Goal: Complete application form: Complete application form

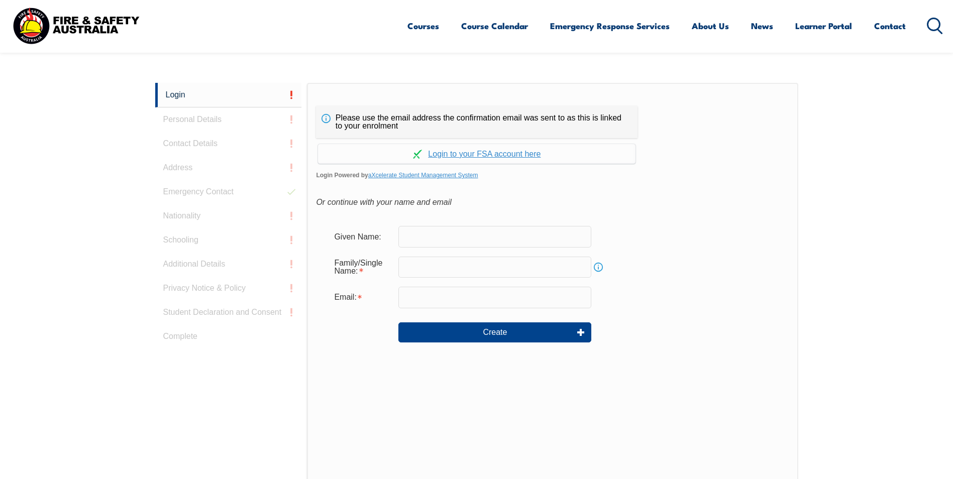
scroll to position [268, 0]
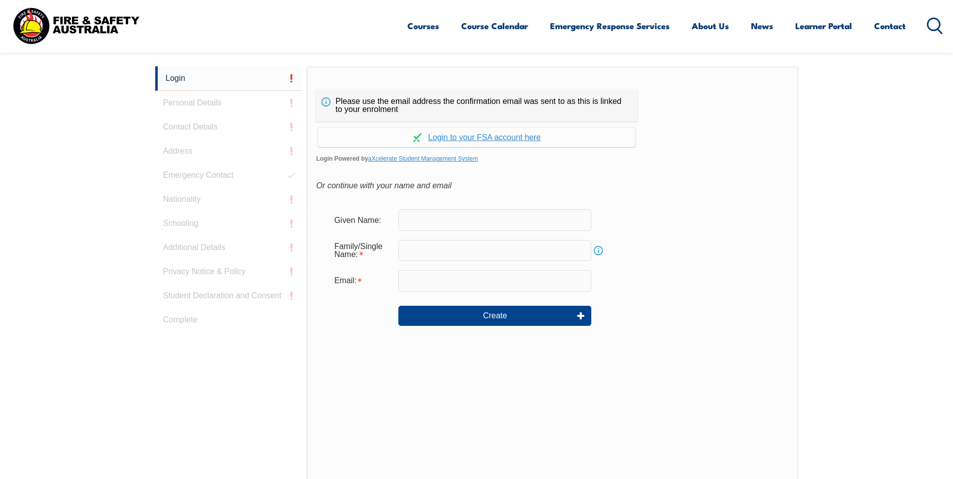
click at [447, 220] on input "text" at bounding box center [494, 220] width 193 height 21
type input "[PERSON_NAME]"
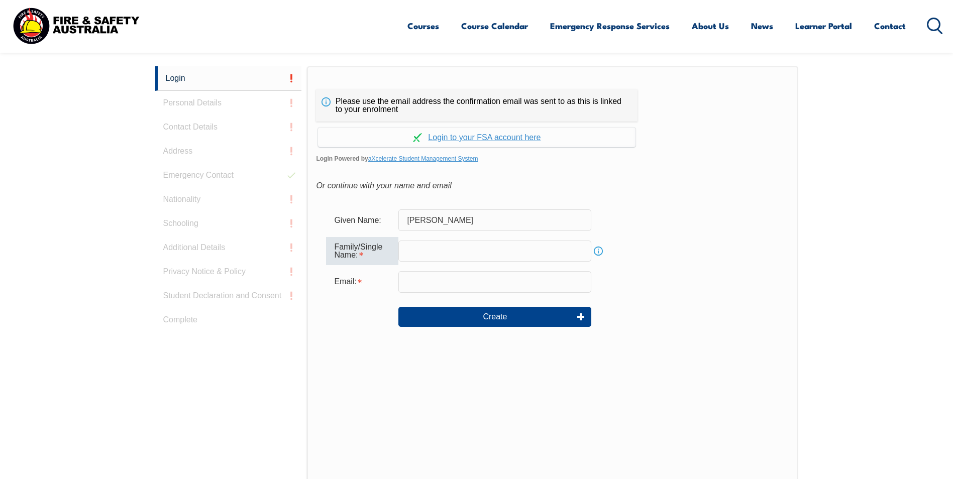
click at [437, 249] on input "text" at bounding box center [494, 251] width 193 height 21
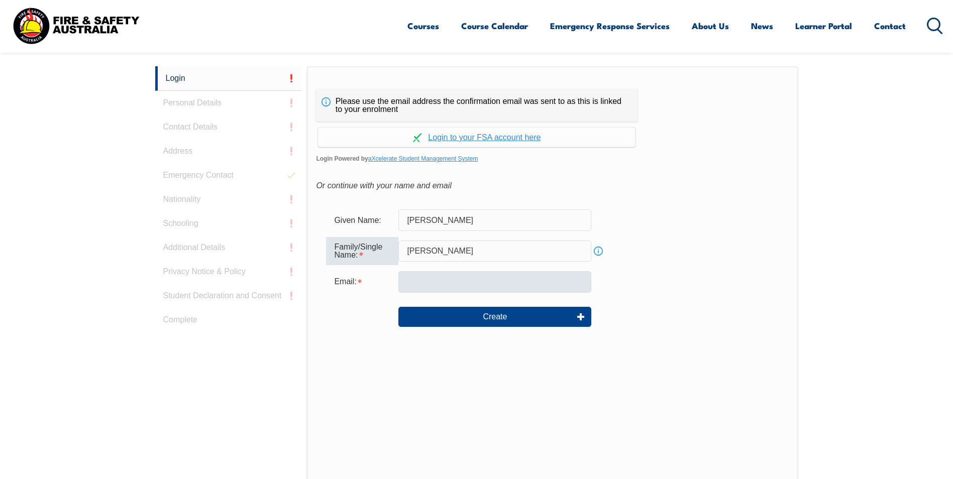
type input "[PERSON_NAME]"
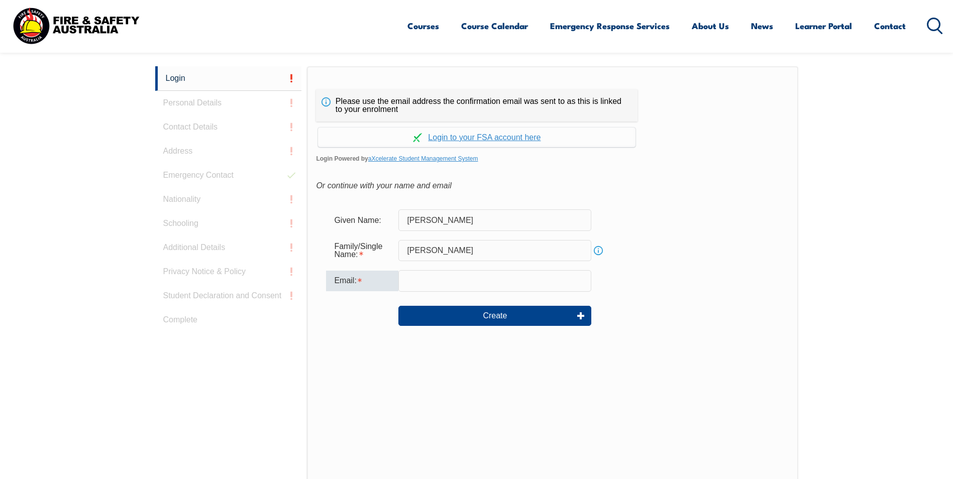
click at [427, 282] on input "email" at bounding box center [494, 280] width 193 height 21
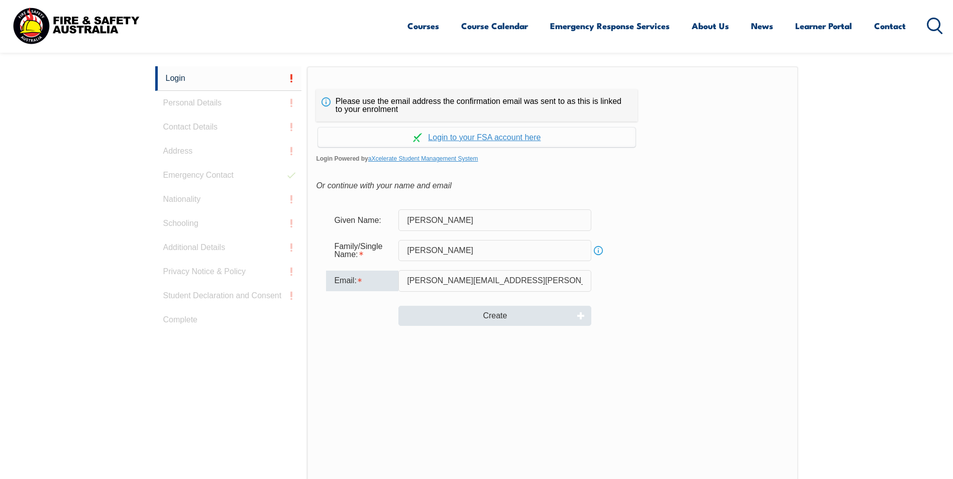
type input "[PERSON_NAME][EMAIL_ADDRESS][PERSON_NAME][DOMAIN_NAME]"
click at [484, 312] on button "Create" at bounding box center [494, 316] width 193 height 20
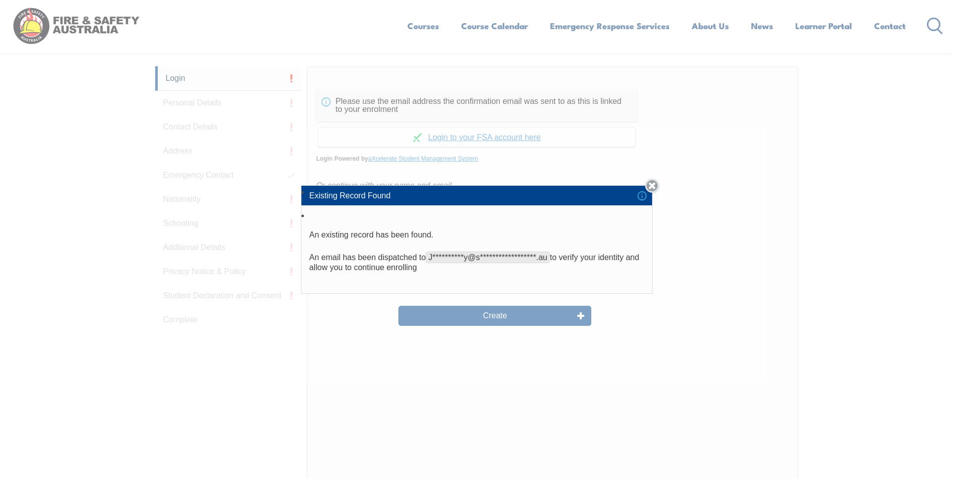
click at [658, 183] on link "Close" at bounding box center [652, 186] width 14 height 14
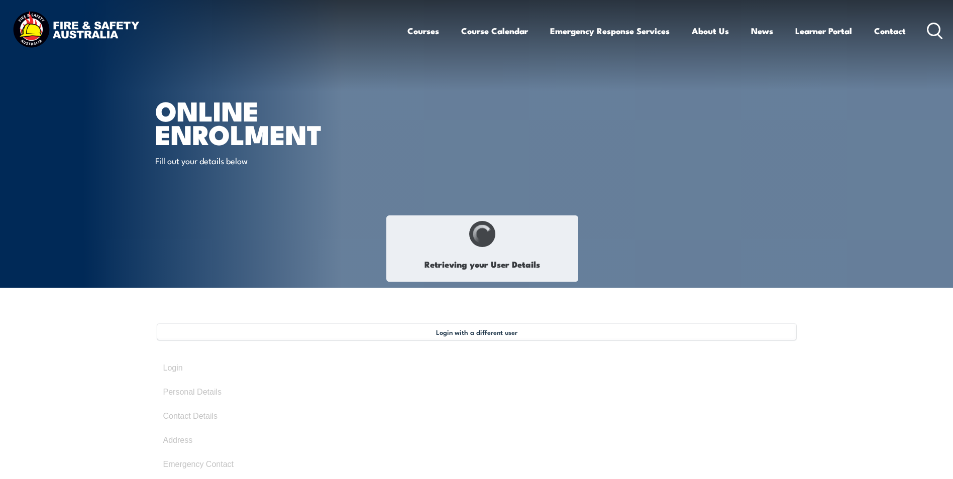
type input "[PERSON_NAME]"
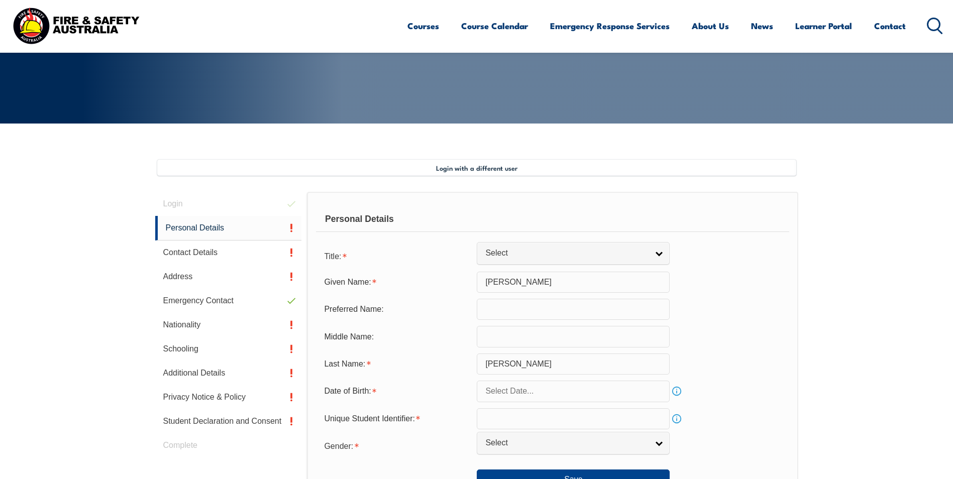
scroll to position [274, 0]
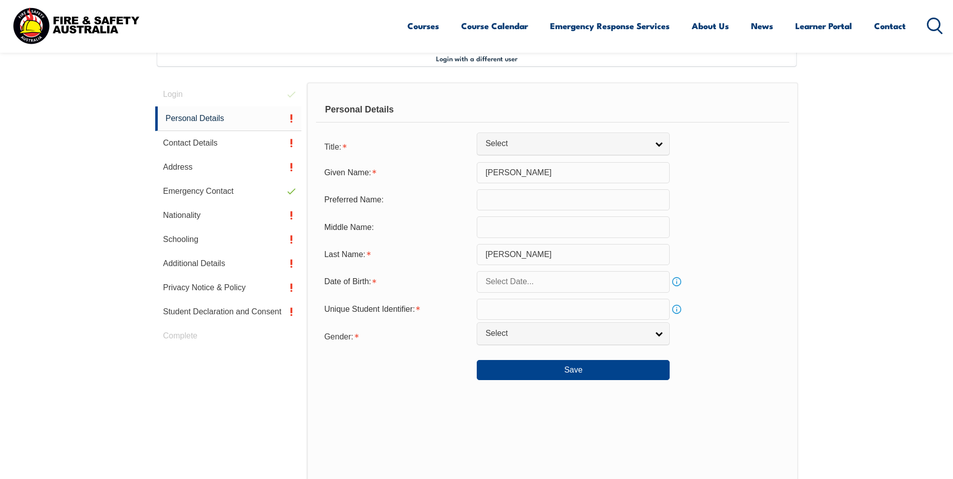
click at [520, 205] on input "text" at bounding box center [573, 199] width 193 height 21
type input "[PERSON_NAME]"
click at [678, 309] on link "Info" at bounding box center [677, 309] width 14 height 14
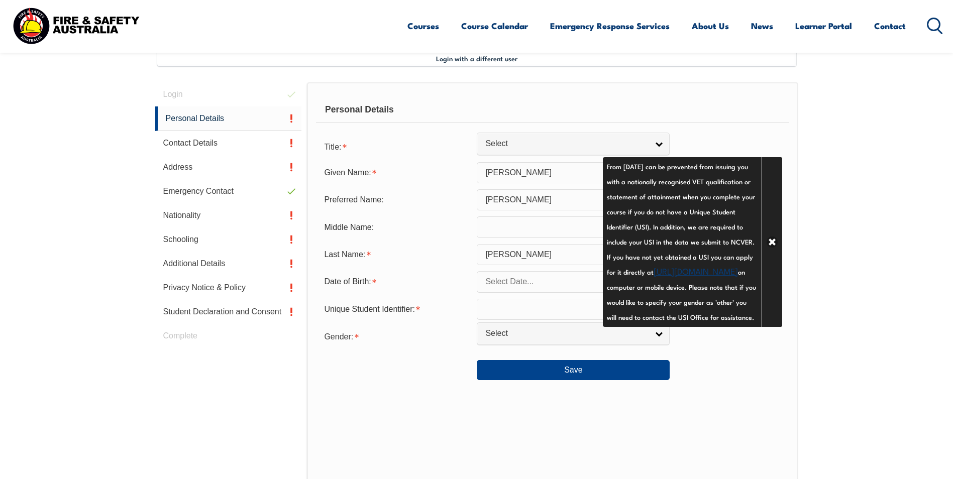
click at [542, 436] on div "Personal Details Title: Mr Mrs Ms Miss Other Select Given Name: [PERSON_NAME] P…" at bounding box center [552, 303] width 491 height 442
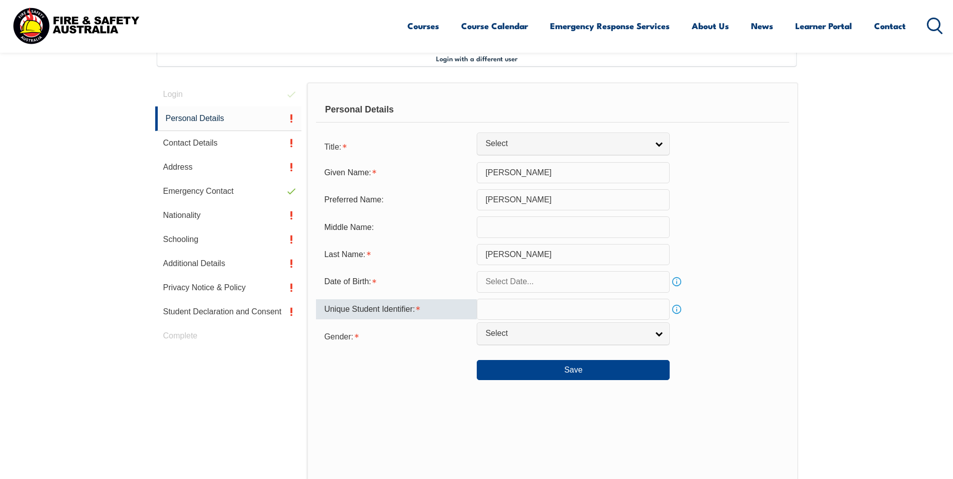
click at [505, 308] on input "text" at bounding box center [573, 309] width 193 height 21
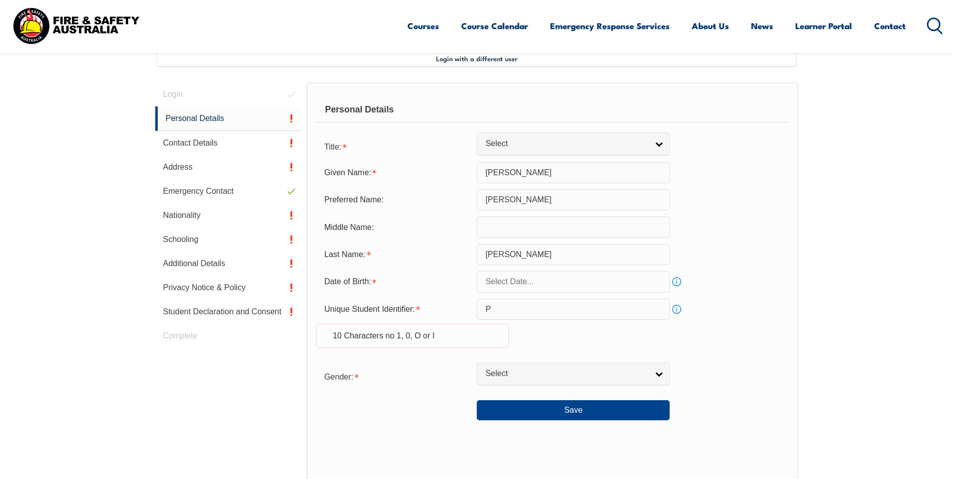
click at [750, 419] on div "Save" at bounding box center [552, 406] width 473 height 28
click at [507, 309] on input "P" at bounding box center [573, 309] width 193 height 21
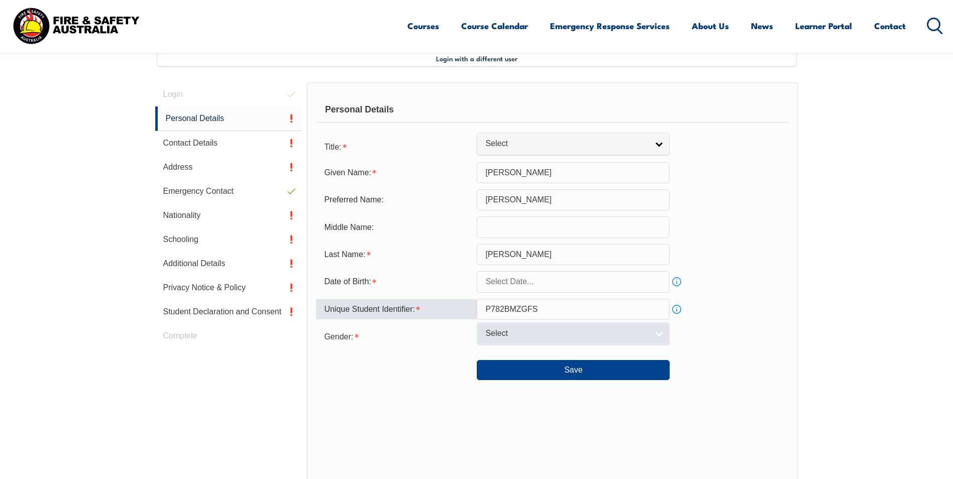
type input "P782BMZGFS"
click at [656, 334] on link "Select" at bounding box center [573, 334] width 193 height 23
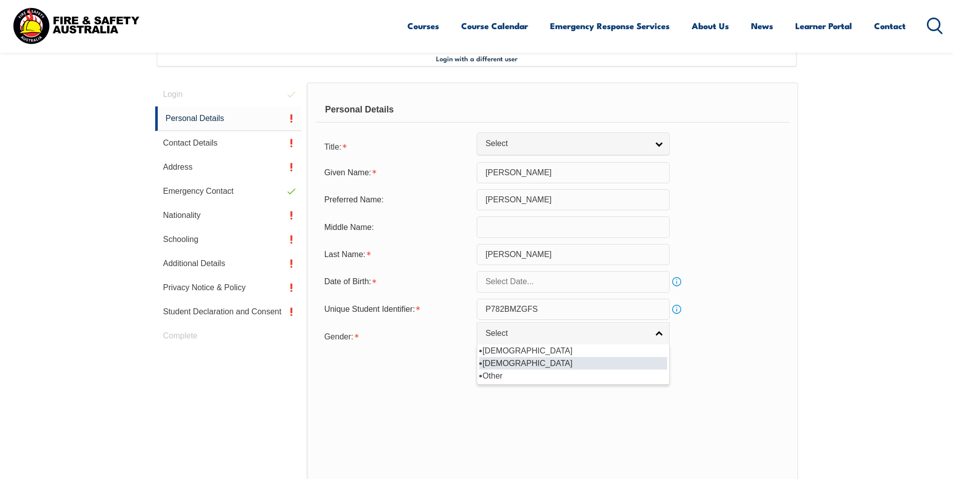
click at [554, 361] on li "[DEMOGRAPHIC_DATA]" at bounding box center [573, 363] width 188 height 13
select select "F"
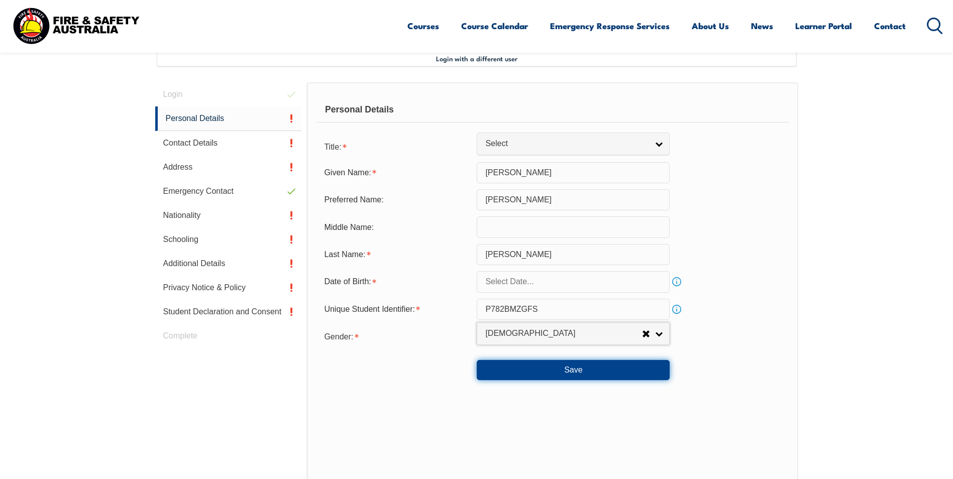
click at [571, 368] on button "Save" at bounding box center [573, 370] width 193 height 20
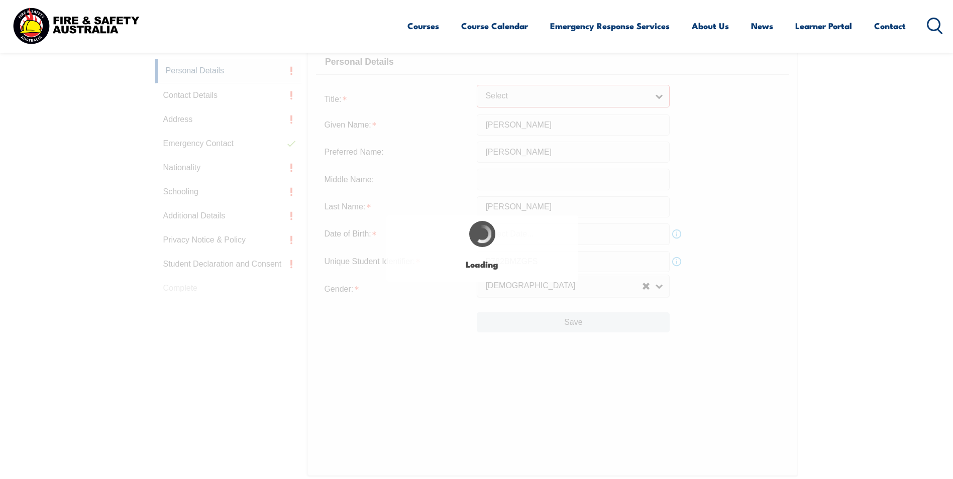
scroll to position [355, 0]
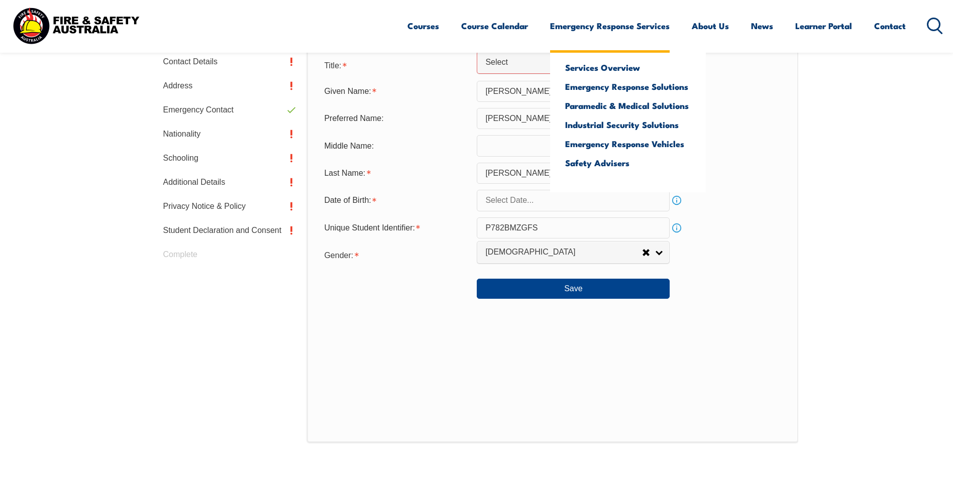
click at [646, 60] on ul "Services Overview Emergency Response Solutions Paramedic & Medical Solutions In…" at bounding box center [628, 120] width 156 height 145
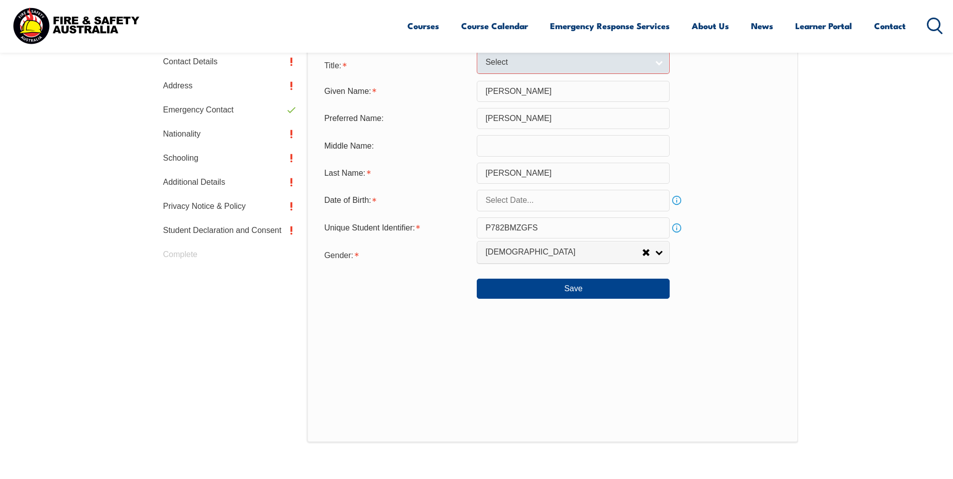
click at [538, 59] on span "Select" at bounding box center [566, 62] width 163 height 11
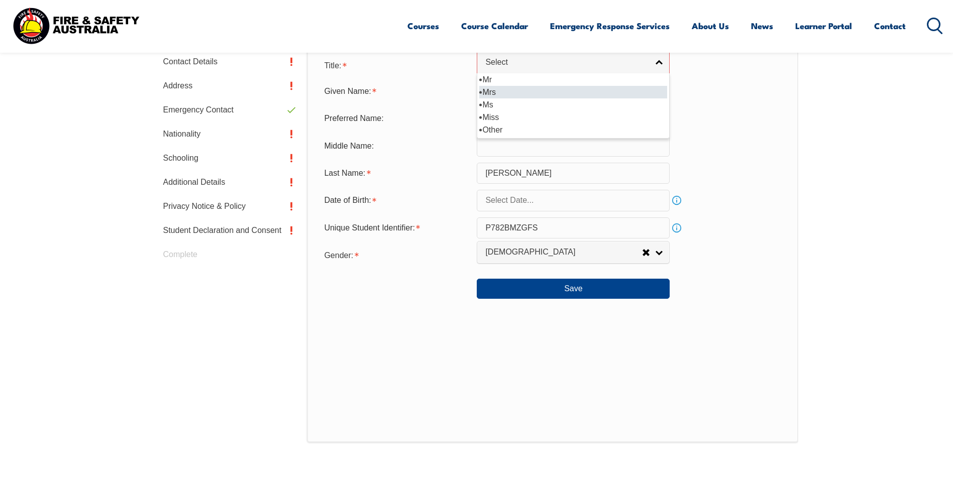
click at [515, 87] on li "Mrs" at bounding box center [573, 92] width 188 height 13
select select "Mrs"
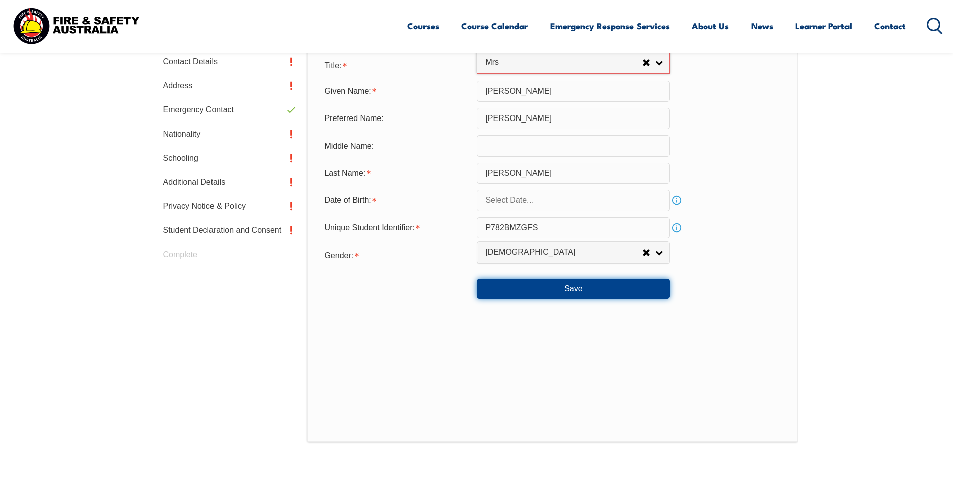
click at [560, 287] on button "Save" at bounding box center [573, 289] width 193 height 20
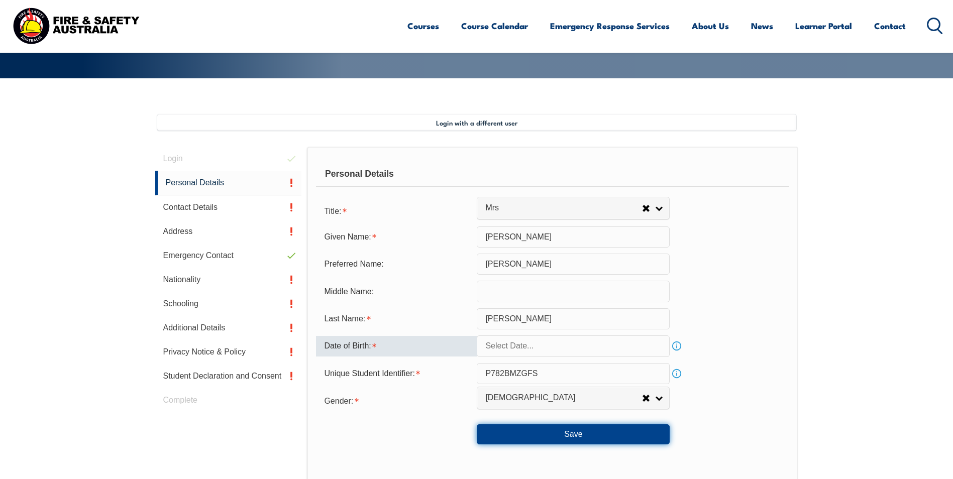
scroll to position [301, 0]
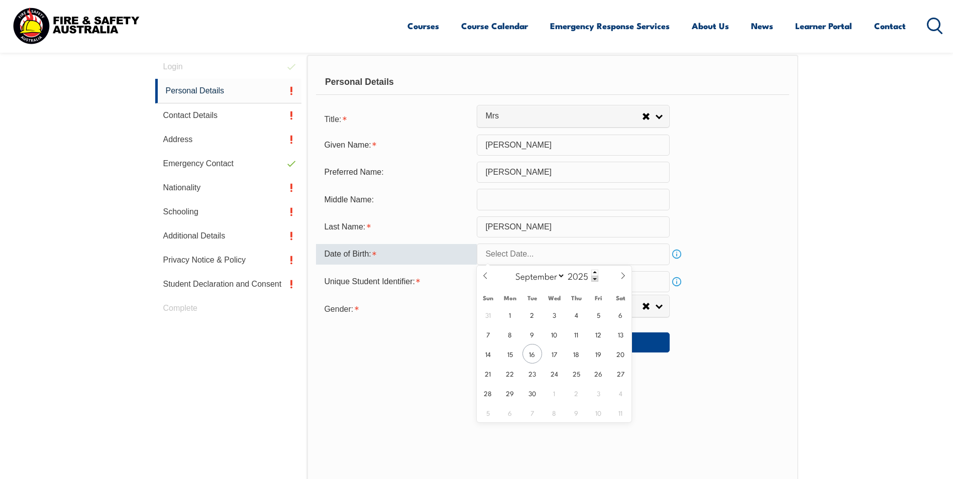
click at [570, 256] on input "text" at bounding box center [573, 254] width 193 height 21
click at [593, 278] on span at bounding box center [594, 279] width 7 height 6
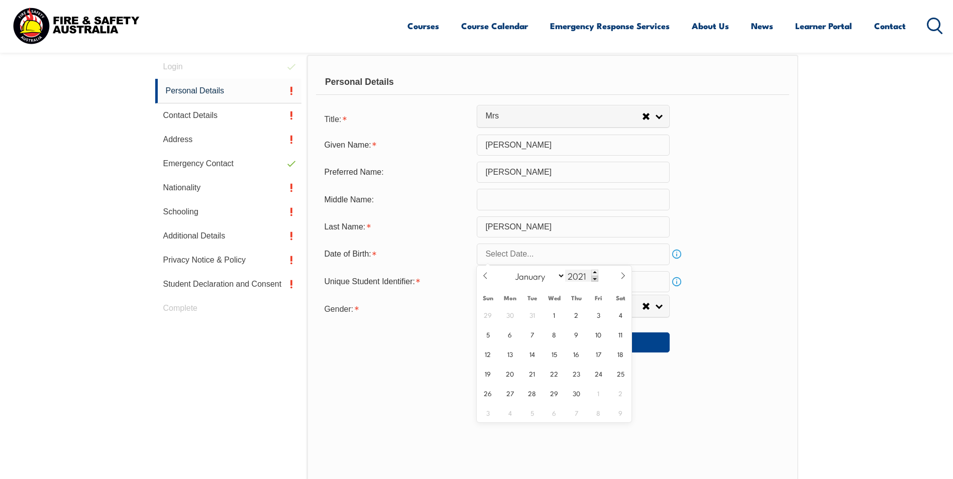
click at [593, 278] on span at bounding box center [594, 279] width 7 height 6
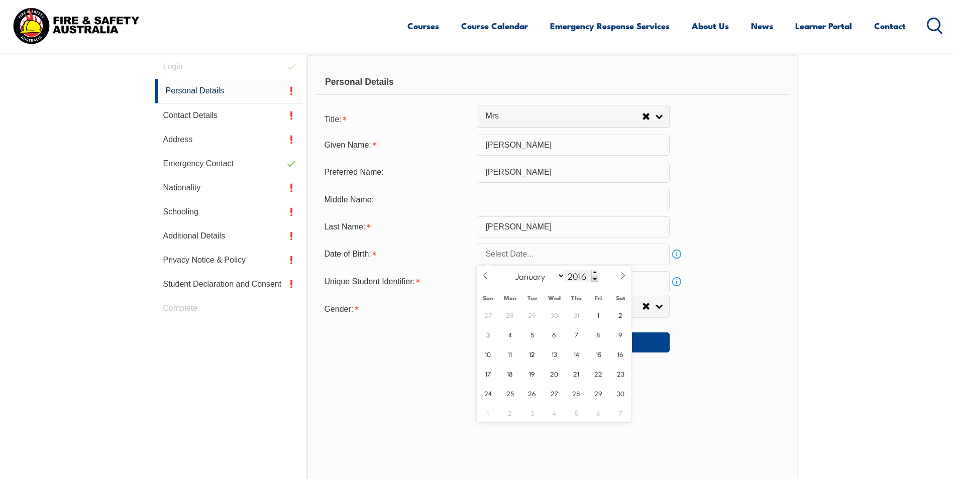
click at [593, 278] on span at bounding box center [594, 279] width 7 height 6
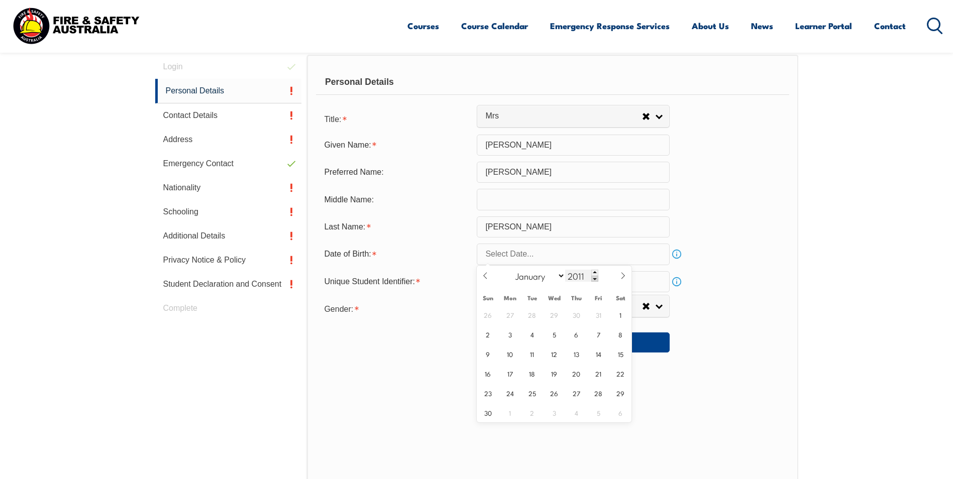
click at [593, 278] on span at bounding box center [594, 279] width 7 height 6
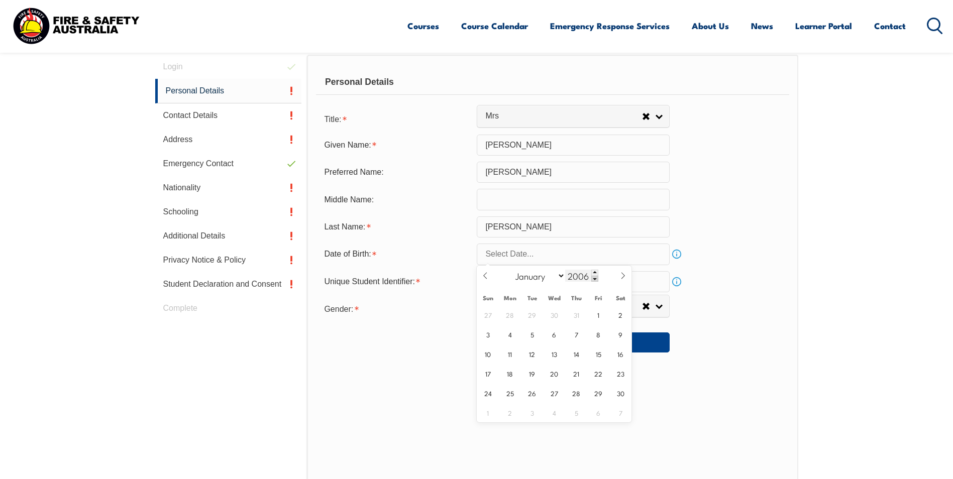
click at [593, 278] on span at bounding box center [594, 279] width 7 height 6
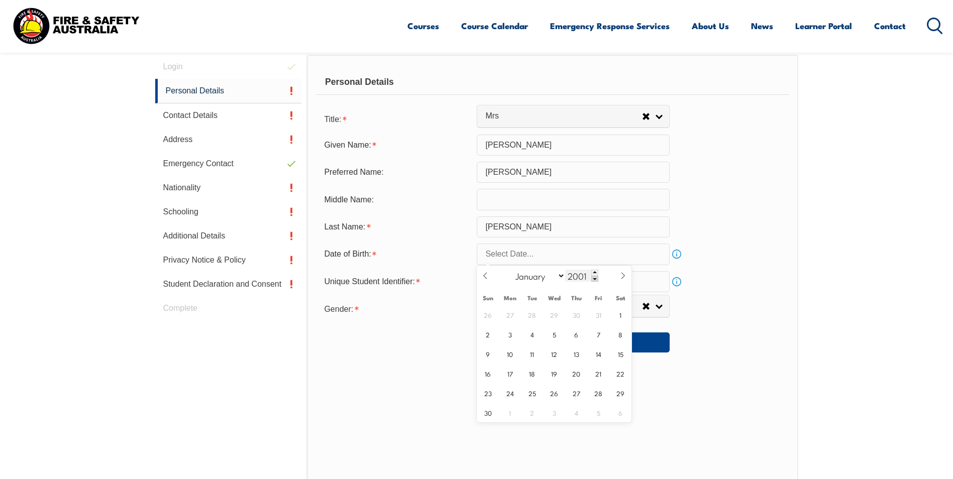
click at [593, 278] on span at bounding box center [594, 279] width 7 height 6
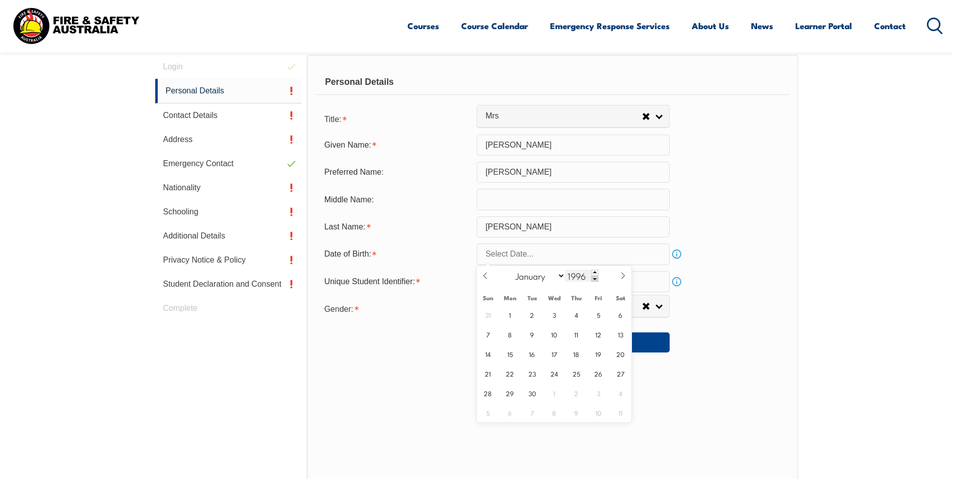
click at [593, 278] on span at bounding box center [594, 279] width 7 height 6
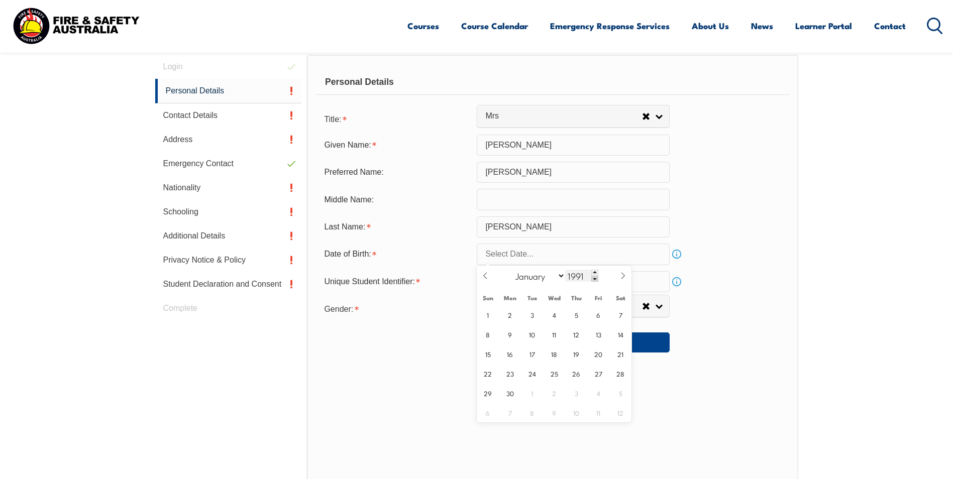
click at [593, 278] on span at bounding box center [594, 279] width 7 height 6
click at [594, 280] on span at bounding box center [594, 279] width 7 height 6
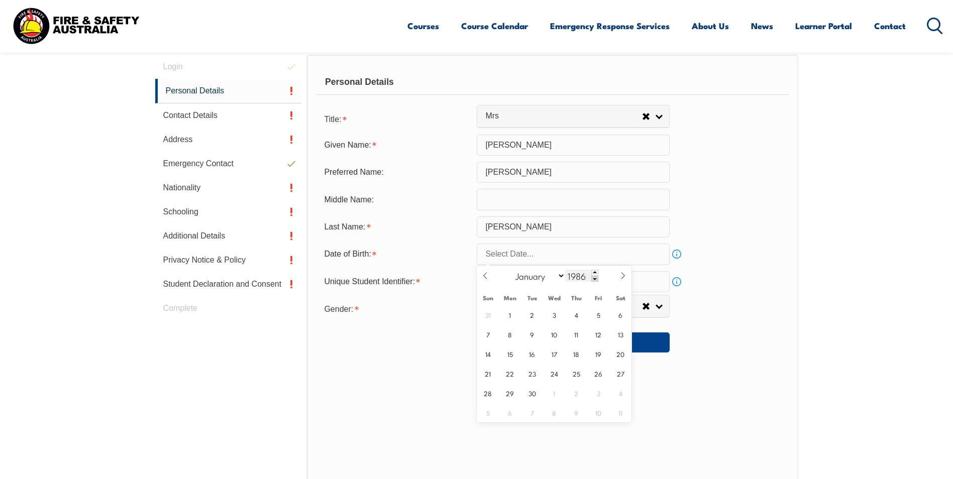
click at [594, 279] on span at bounding box center [594, 279] width 7 height 6
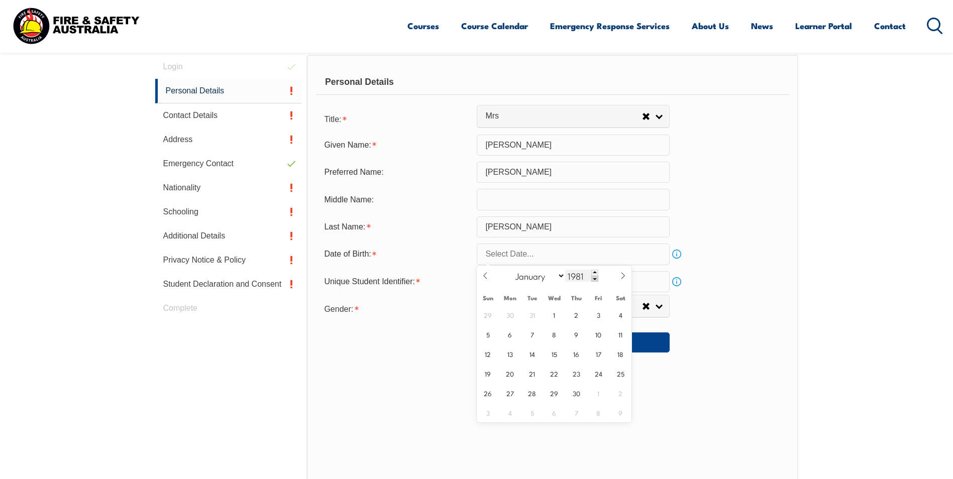
click at [594, 279] on span at bounding box center [594, 279] width 7 height 6
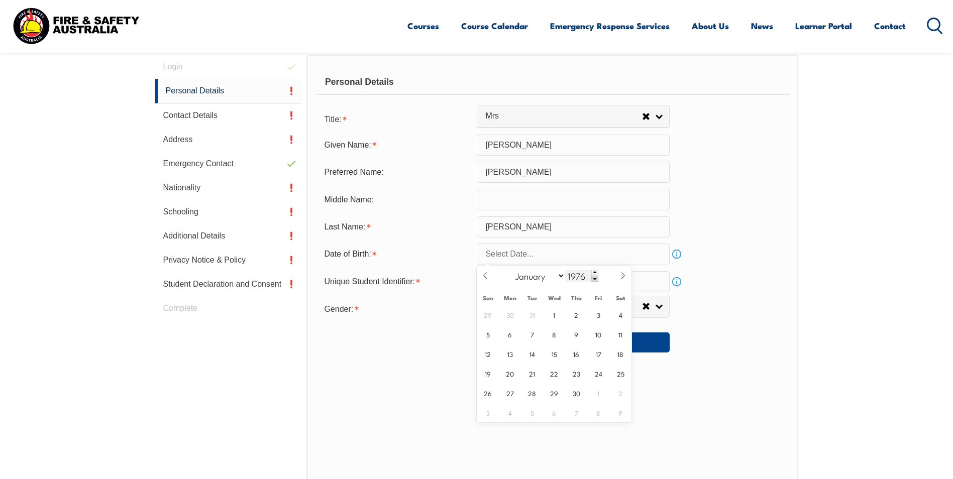
click at [594, 279] on span at bounding box center [594, 279] width 7 height 6
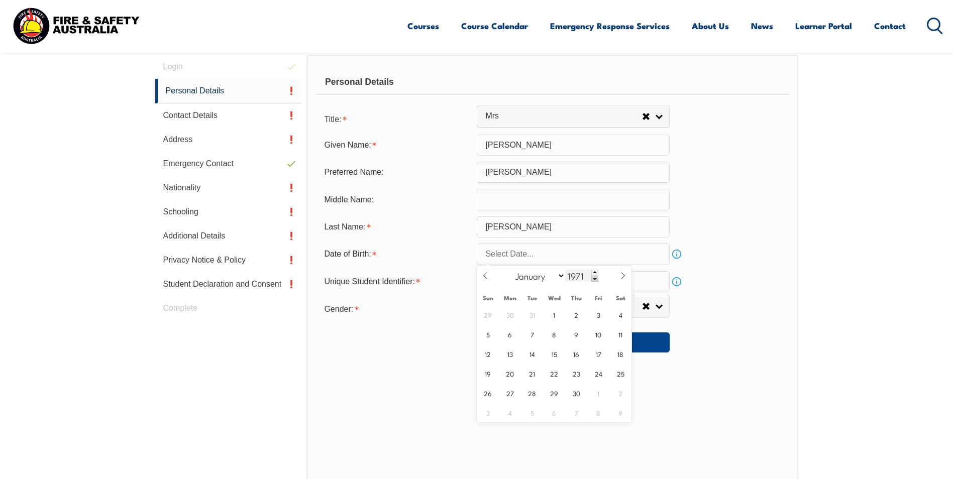
click at [594, 279] on span at bounding box center [594, 279] width 7 height 6
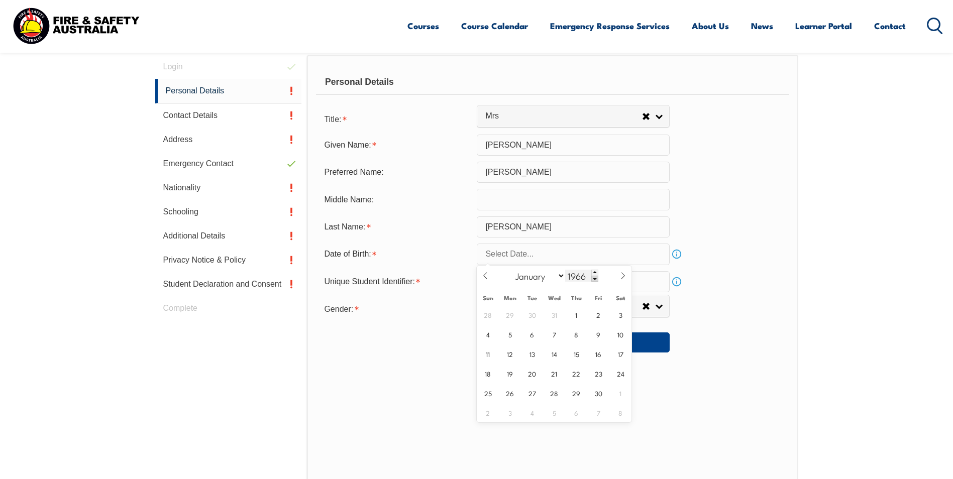
click at [594, 279] on span at bounding box center [594, 279] width 7 height 6
type input "1963"
click at [622, 274] on icon at bounding box center [623, 275] width 7 height 7
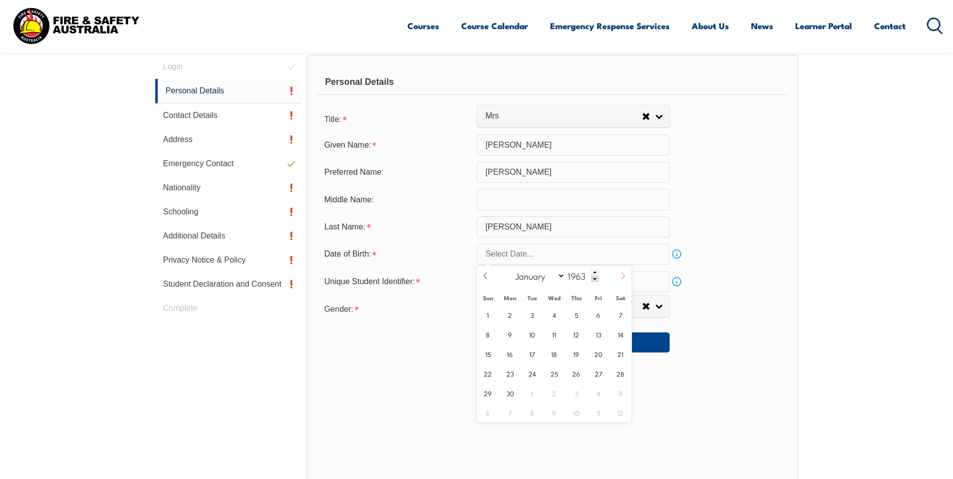
select select "9"
click at [572, 312] on span "3" at bounding box center [577, 315] width 20 height 20
type input "[DATE]"
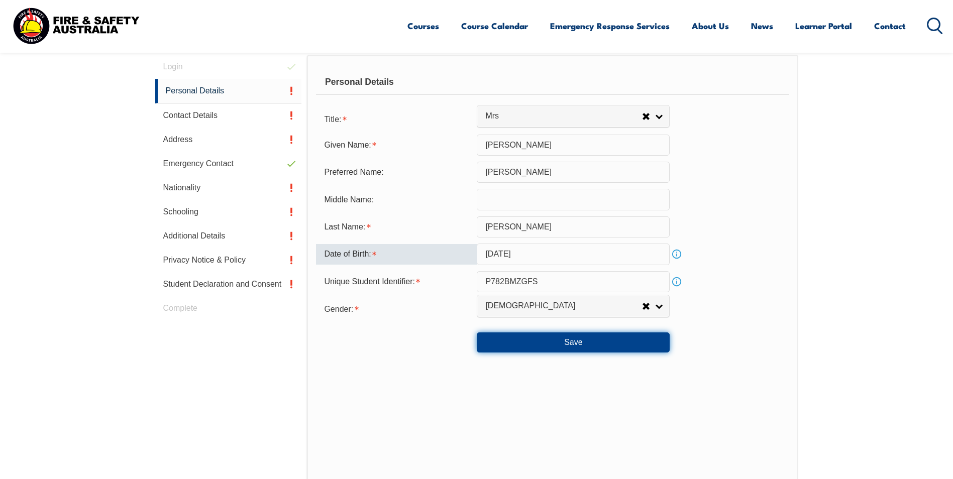
click at [570, 343] on button "Save" at bounding box center [573, 343] width 193 height 20
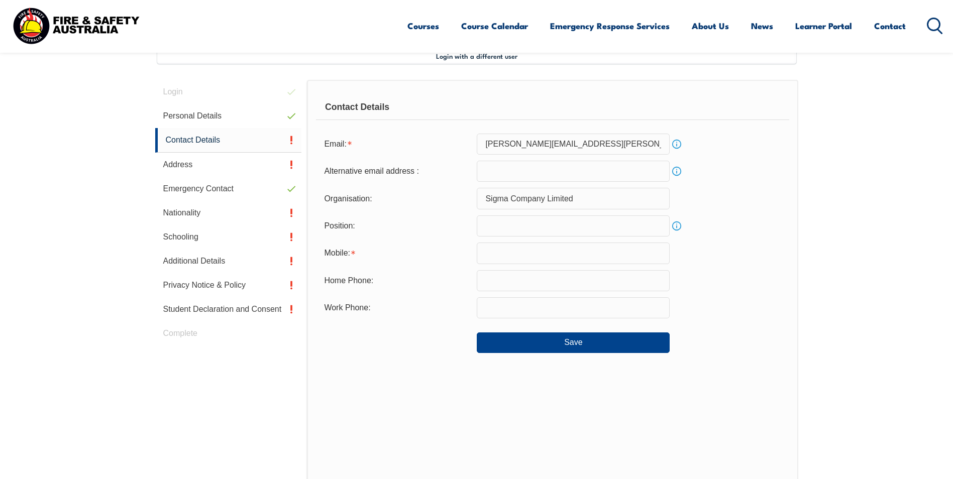
scroll to position [274, 0]
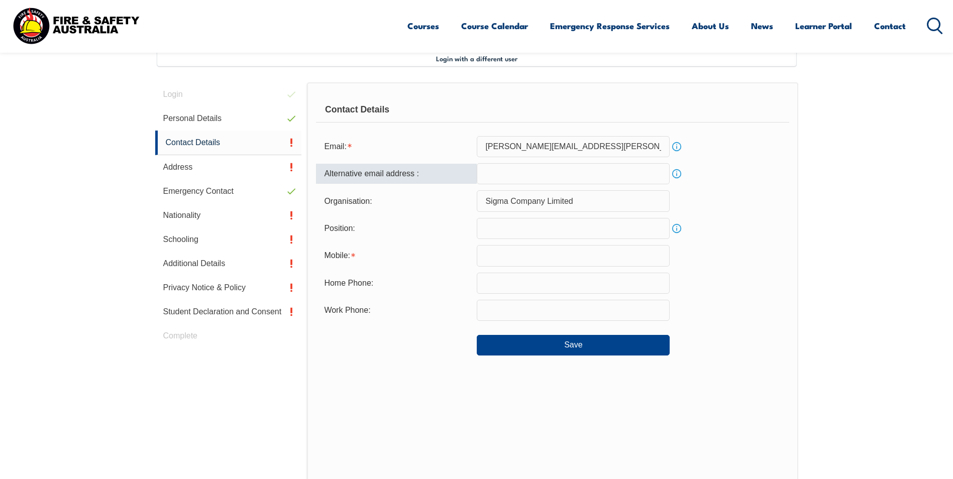
click at [533, 173] on input "email" at bounding box center [573, 173] width 193 height 21
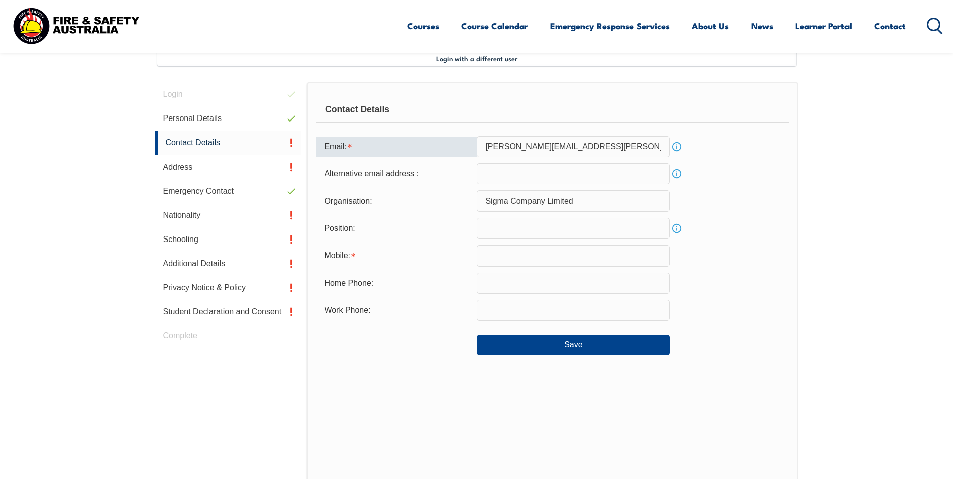
drag, startPoint x: 629, startPoint y: 144, endPoint x: 483, endPoint y: 138, distance: 146.3
click at [486, 138] on input "[PERSON_NAME][EMAIL_ADDRESS][PERSON_NAME][DOMAIN_NAME]" at bounding box center [573, 146] width 193 height 21
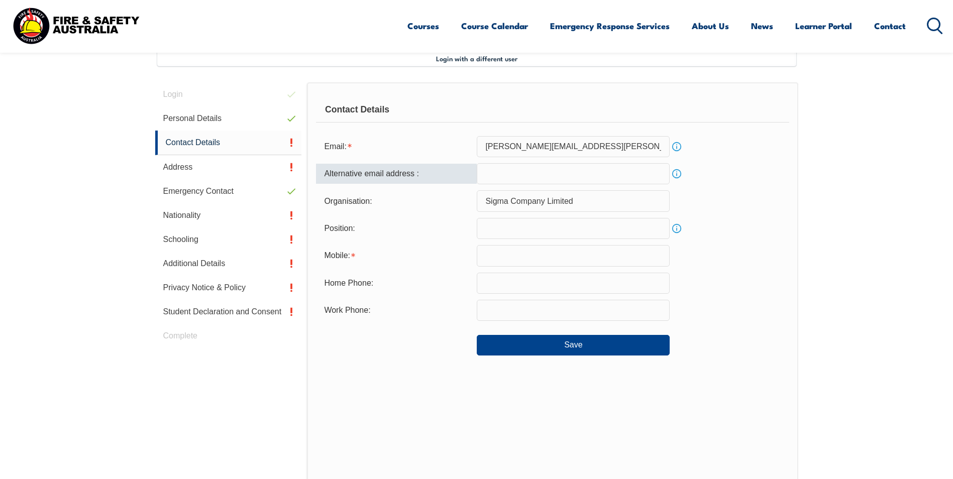
click at [491, 172] on input "email" at bounding box center [573, 173] width 193 height 21
paste input "[PERSON_NAME][EMAIL_ADDRESS][PERSON_NAME][DOMAIN_NAME]"
type input "[PERSON_NAME][EMAIL_ADDRESS][PERSON_NAME][DOMAIN_NAME]"
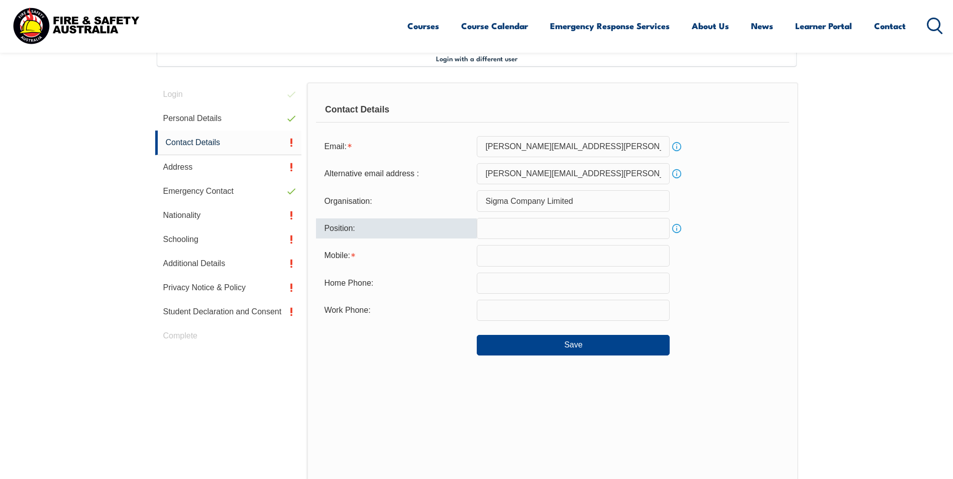
click at [494, 228] on input "text" at bounding box center [573, 228] width 193 height 21
type input "w"
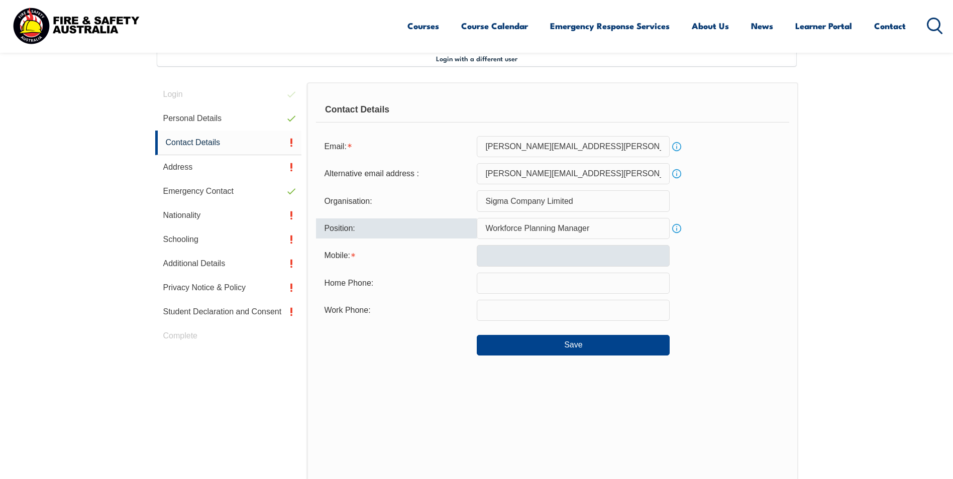
type input "Workforce Planning Manager"
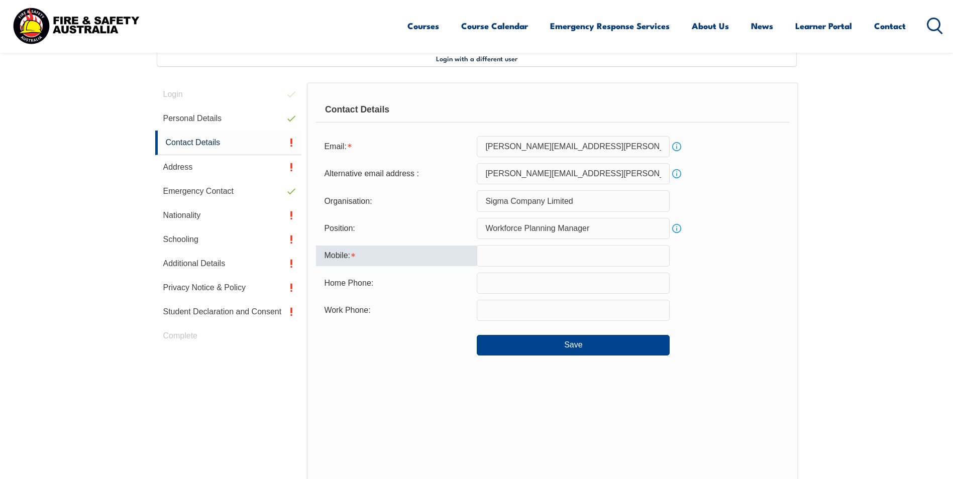
click at [526, 259] on input "text" at bounding box center [573, 255] width 193 height 21
type input "0419175008"
click at [513, 280] on input "text" at bounding box center [573, 283] width 193 height 21
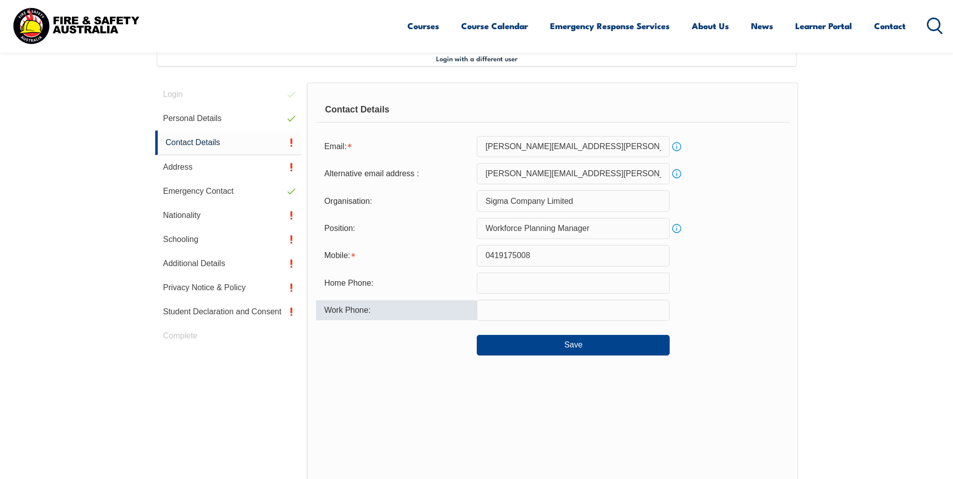
click at [511, 306] on input "text" at bounding box center [573, 310] width 193 height 21
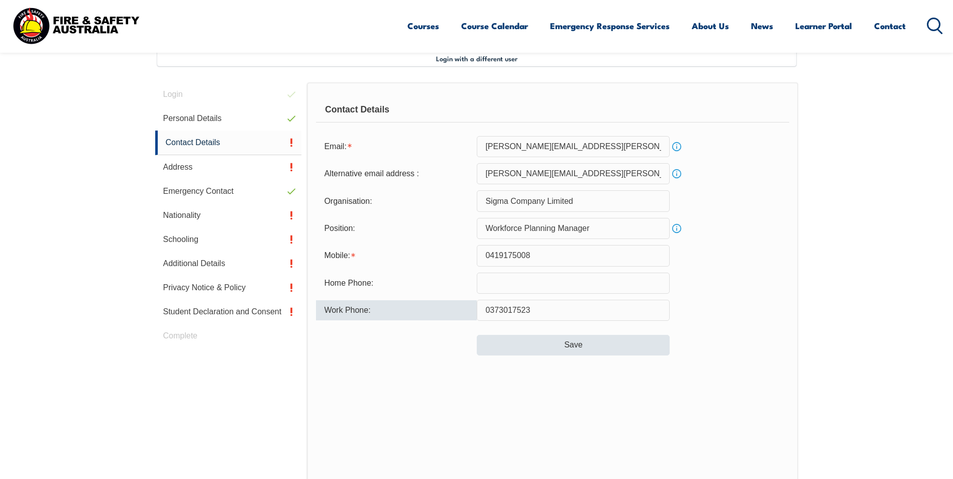
type input "0373017523"
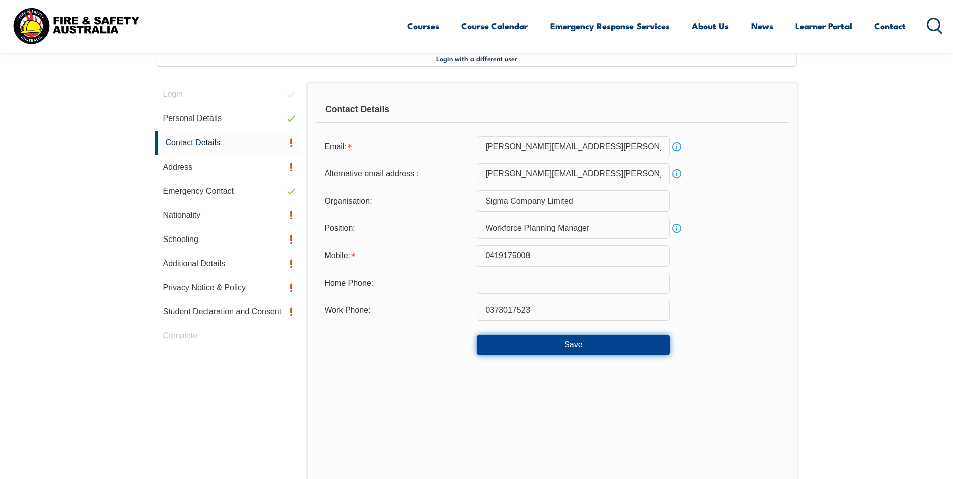
click at [567, 339] on button "Save" at bounding box center [573, 345] width 193 height 20
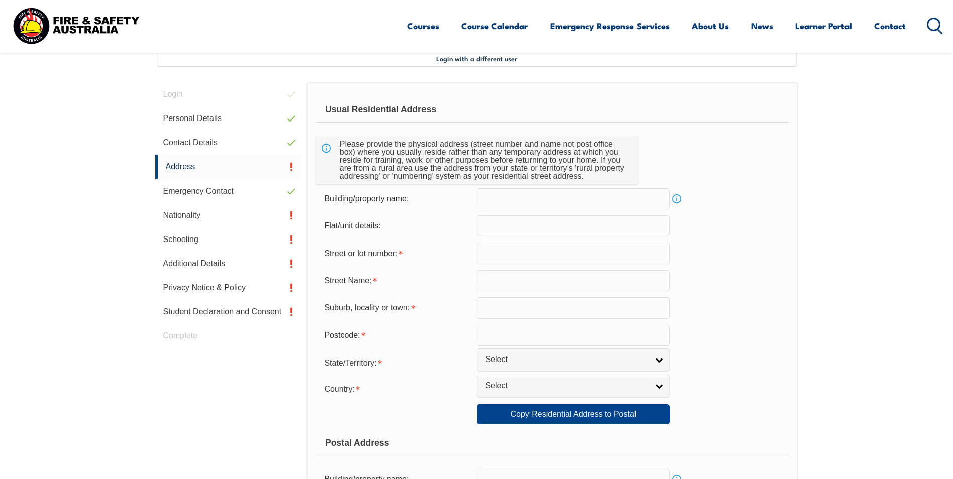
click at [677, 198] on link "Info" at bounding box center [677, 199] width 14 height 14
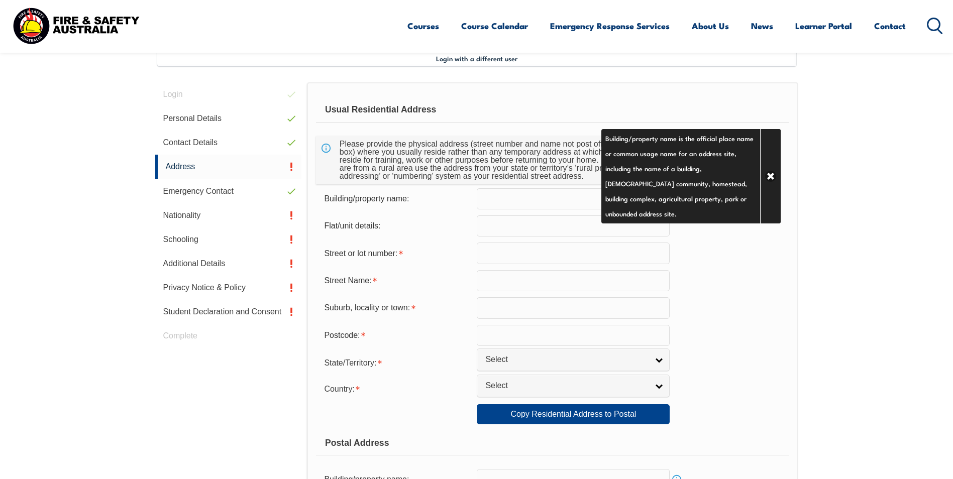
click at [574, 198] on input "text" at bounding box center [573, 198] width 193 height 21
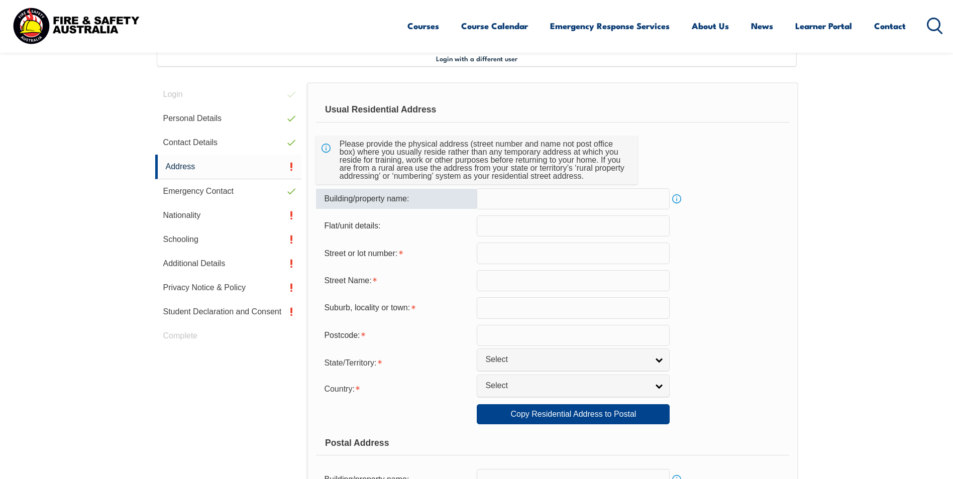
click at [513, 248] on input "text" at bounding box center [573, 253] width 193 height 21
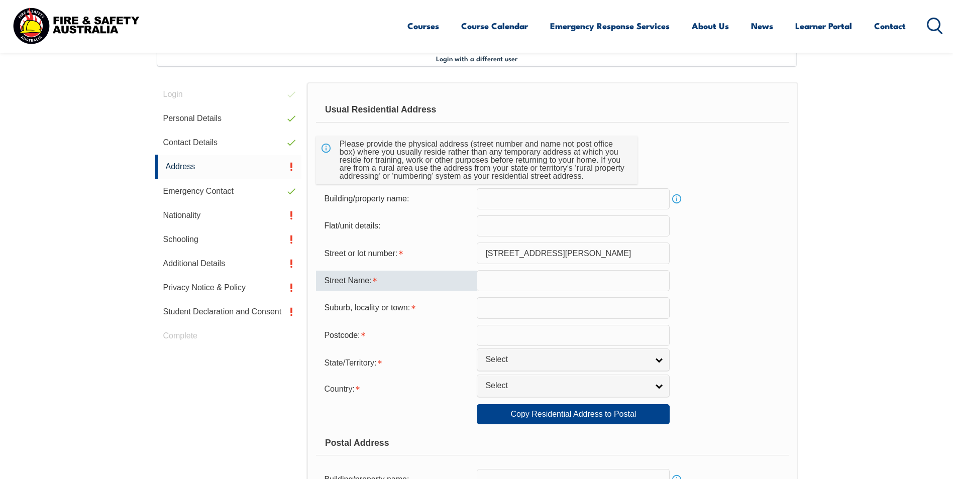
click at [506, 284] on input "text" at bounding box center [573, 280] width 193 height 21
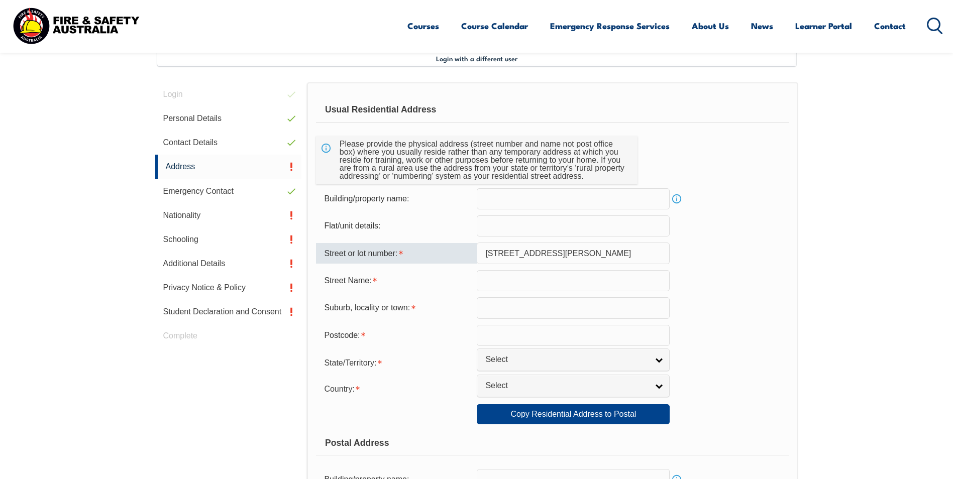
click at [537, 254] on input "[STREET_ADDRESS][PERSON_NAME]" at bounding box center [573, 253] width 193 height 21
type input "22"
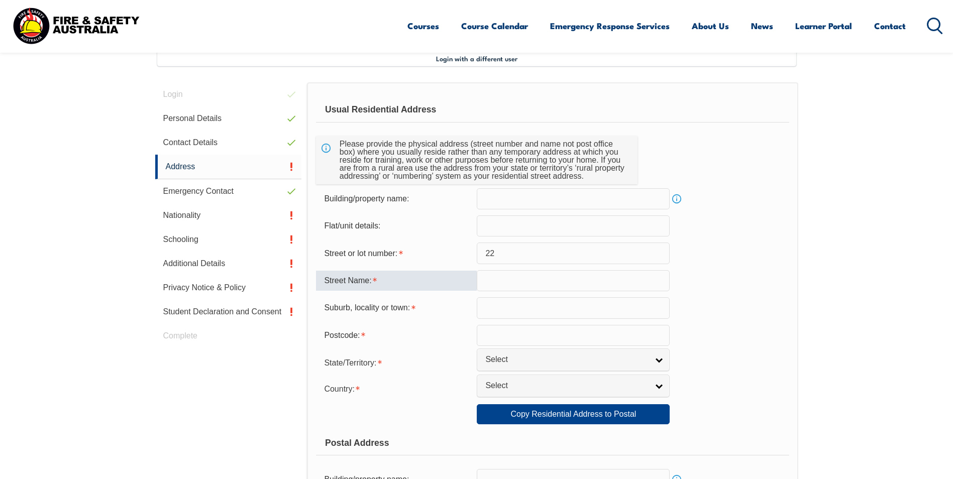
click at [496, 280] on input "text" at bounding box center [573, 280] width 193 height 21
type input "[PERSON_NAME] Ave"
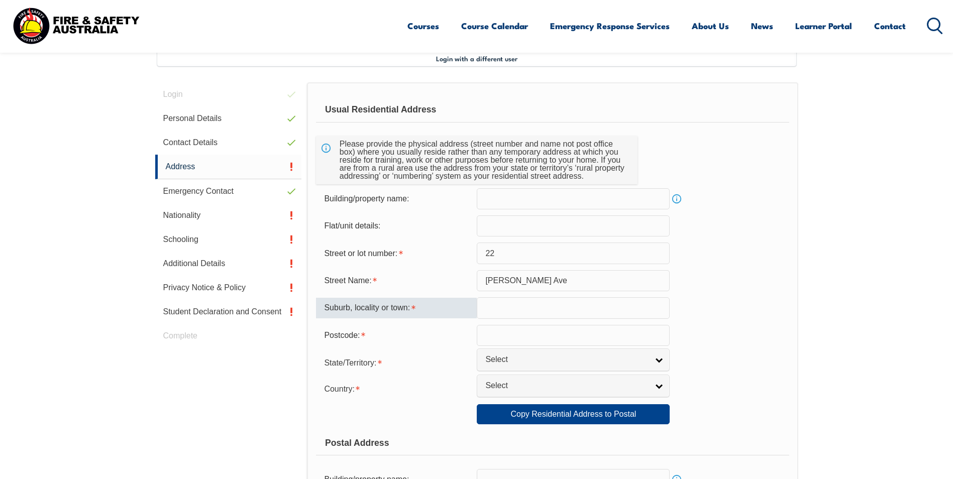
click at [511, 308] on input "text" at bounding box center [573, 307] width 193 height 21
type input "Werribee"
click at [501, 331] on input "text" at bounding box center [573, 335] width 193 height 21
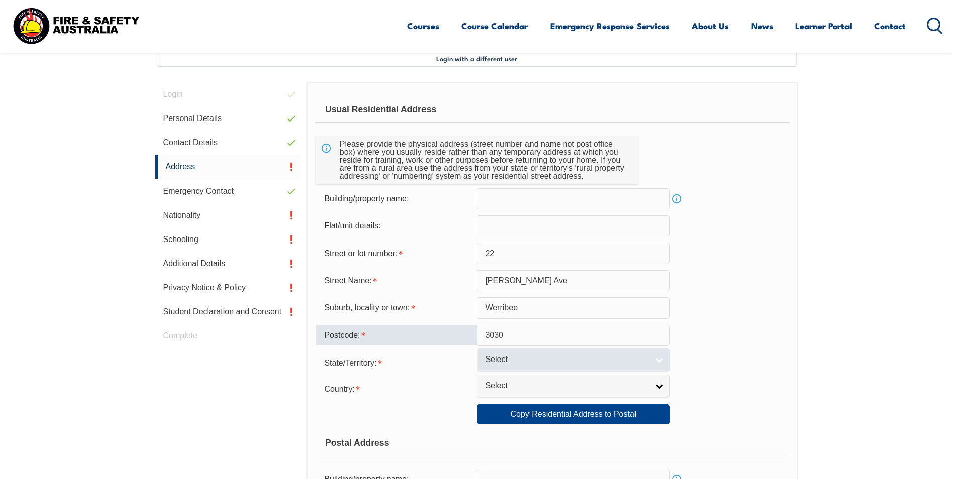
type input "3030"
click at [542, 359] on span "Select" at bounding box center [566, 360] width 163 height 11
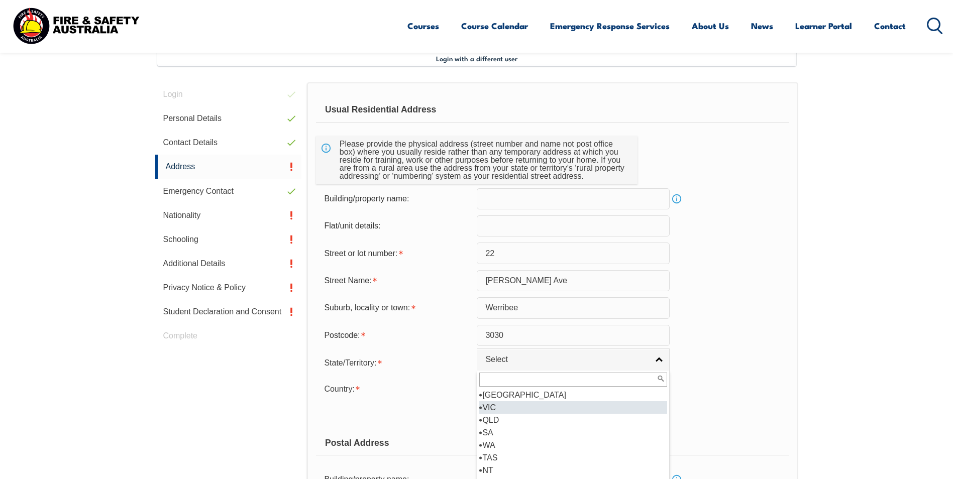
drag, startPoint x: 498, startPoint y: 409, endPoint x: 504, endPoint y: 407, distance: 5.6
click at [499, 408] on li "VIC" at bounding box center [573, 407] width 188 height 13
select select "VIC"
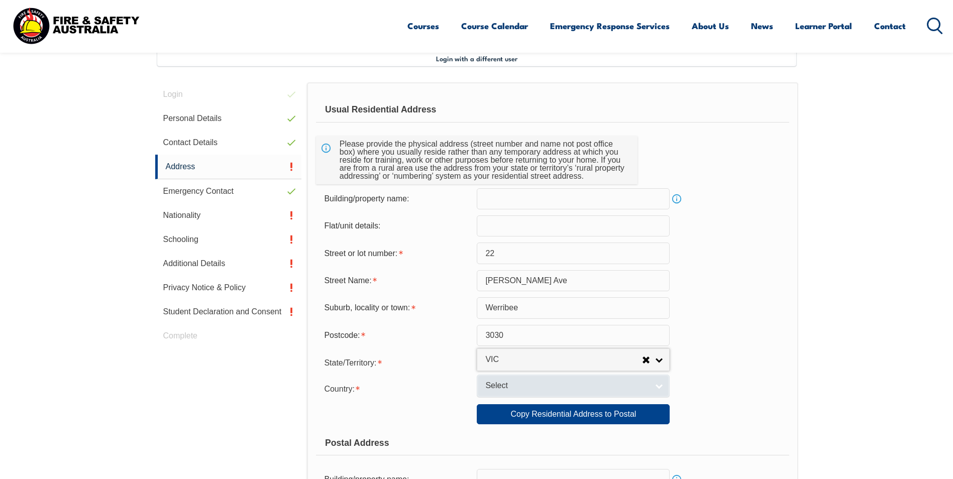
click at [516, 382] on span "Select" at bounding box center [566, 386] width 163 height 11
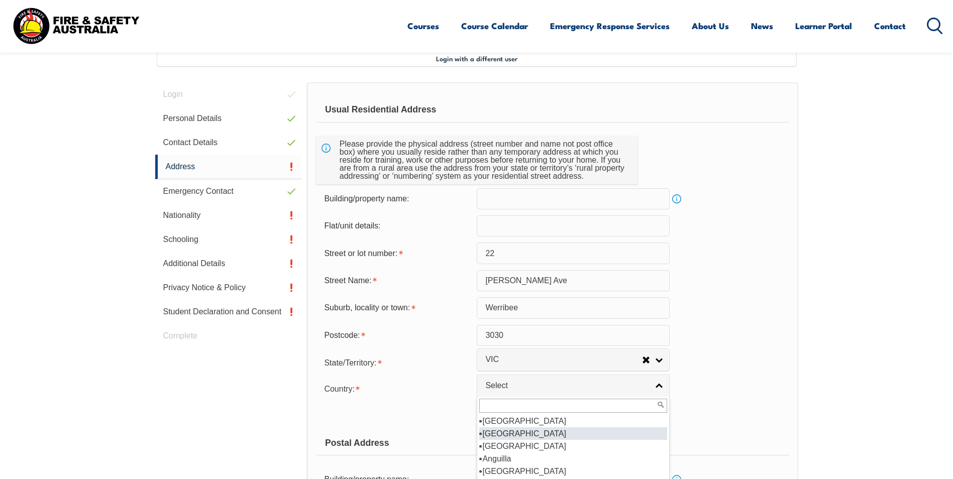
scroll to position [151, 0]
click at [513, 431] on li "[GEOGRAPHIC_DATA]" at bounding box center [573, 434] width 188 height 13
select select "1101"
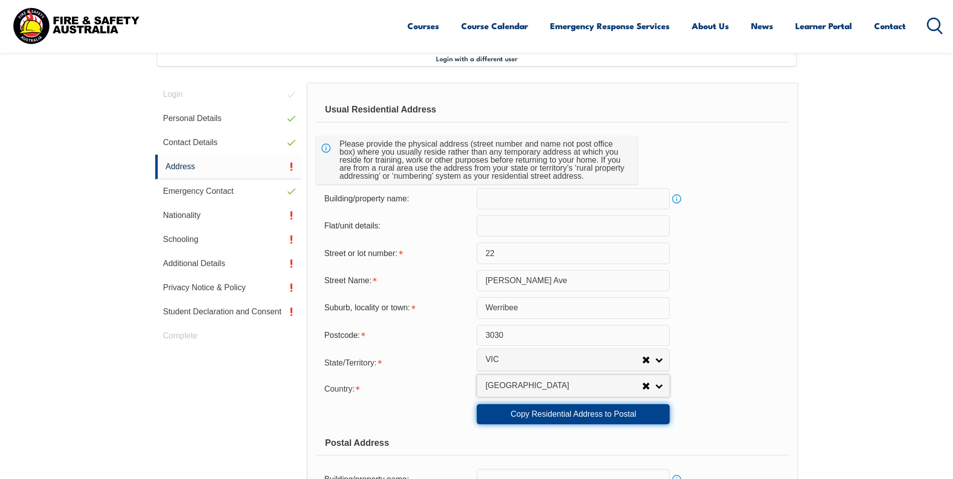
click at [576, 413] on link "Copy Residential Address to Postal" at bounding box center [573, 414] width 193 height 20
type input "22"
type input "[PERSON_NAME] Ave"
type input "Werribee"
select select "VIC"
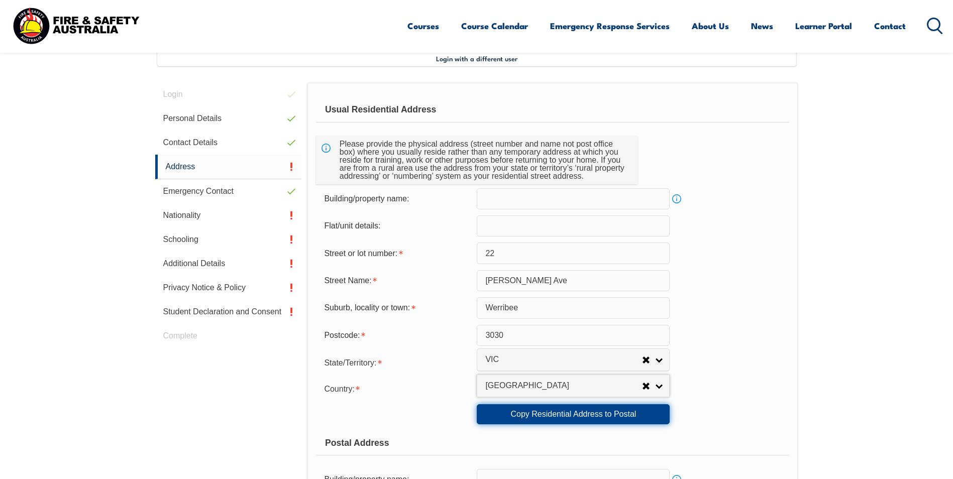
type input "3030"
select select "1101"
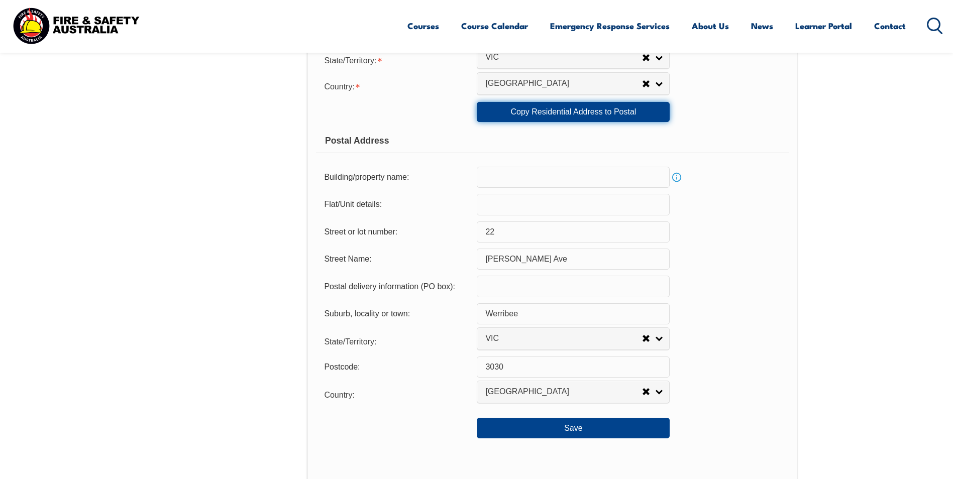
scroll to position [676, 0]
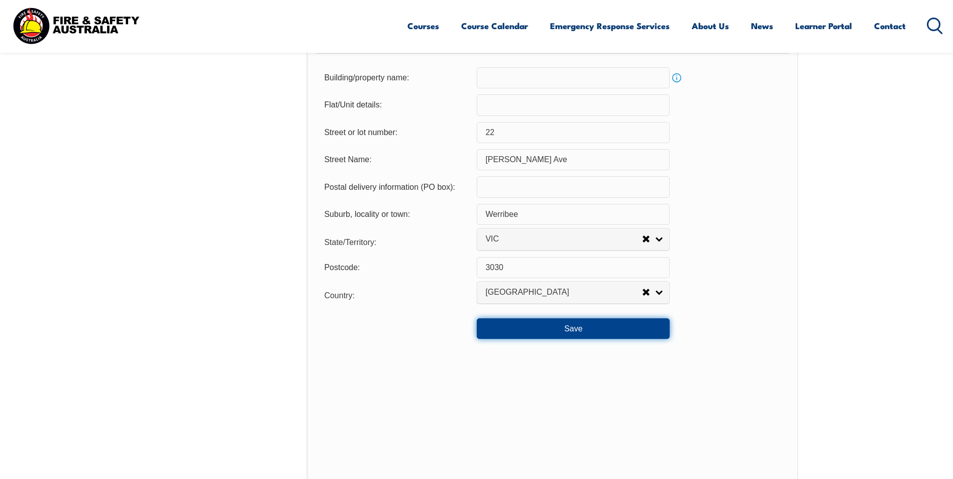
click at [568, 324] on button "Save" at bounding box center [573, 329] width 193 height 20
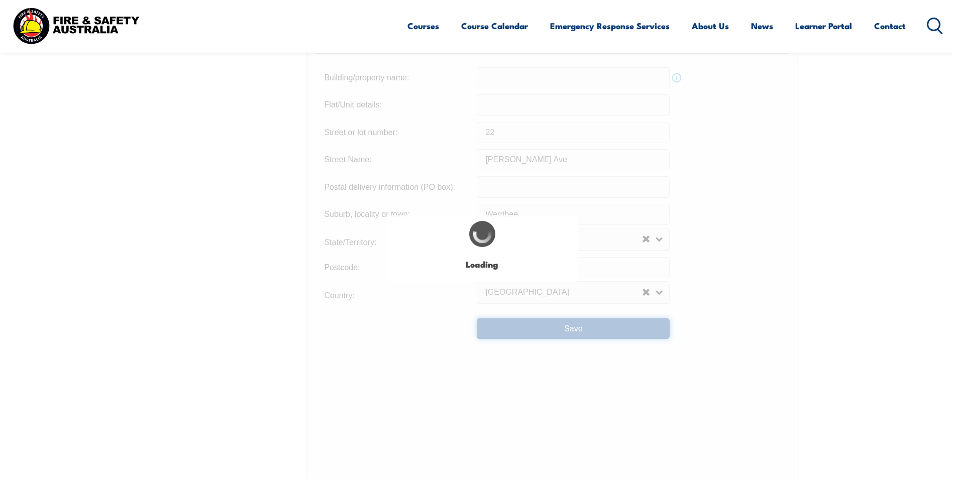
type input "22"
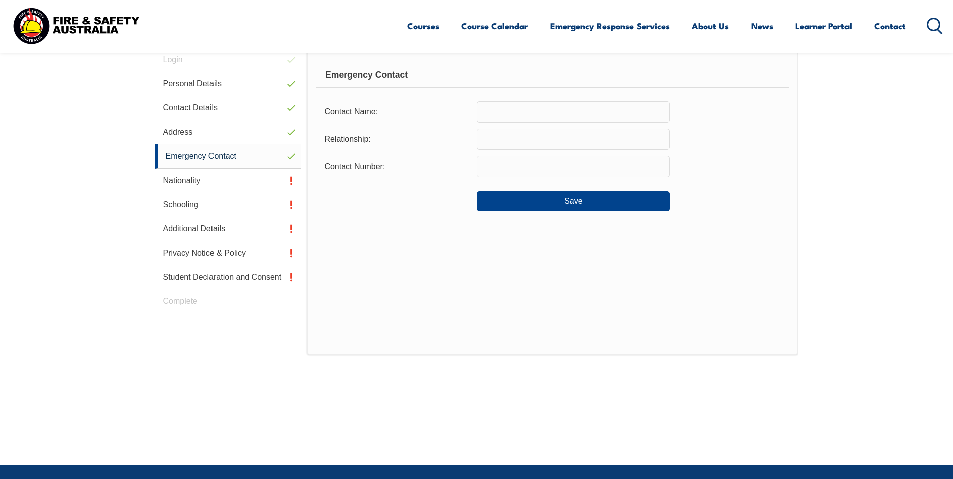
scroll to position [274, 0]
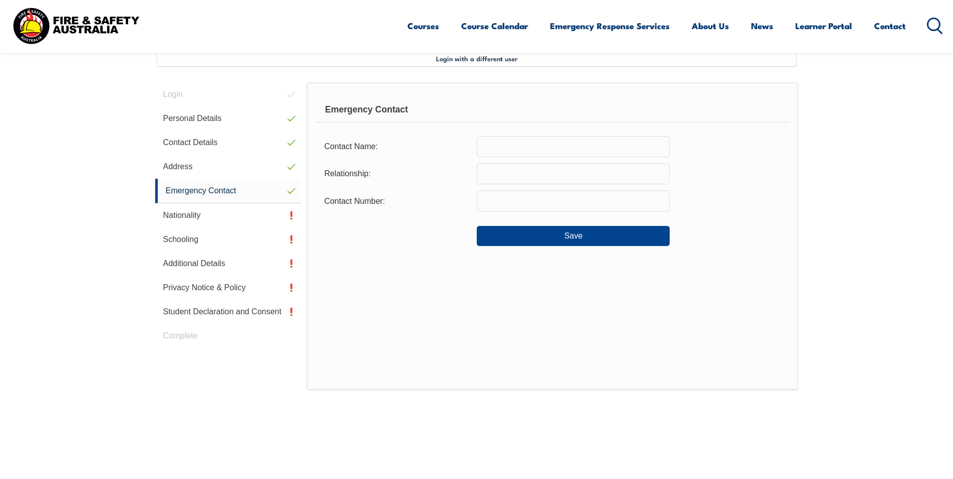
click at [505, 147] on input "text" at bounding box center [573, 146] width 193 height 21
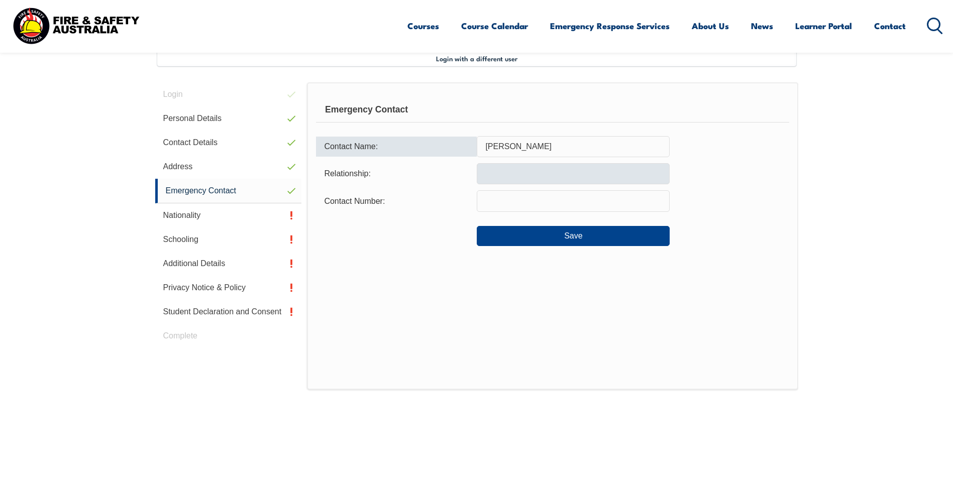
type input "[PERSON_NAME]"
click at [503, 175] on input "text" at bounding box center [573, 173] width 193 height 21
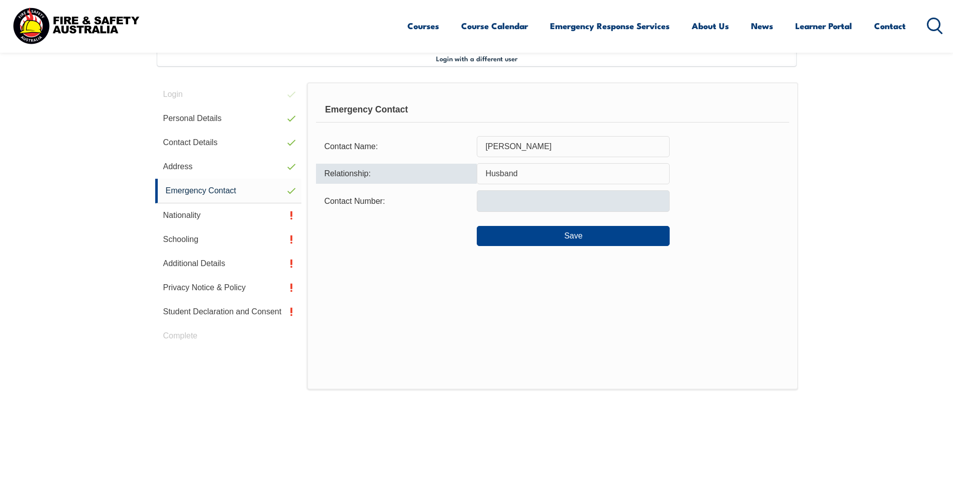
type input "Husband"
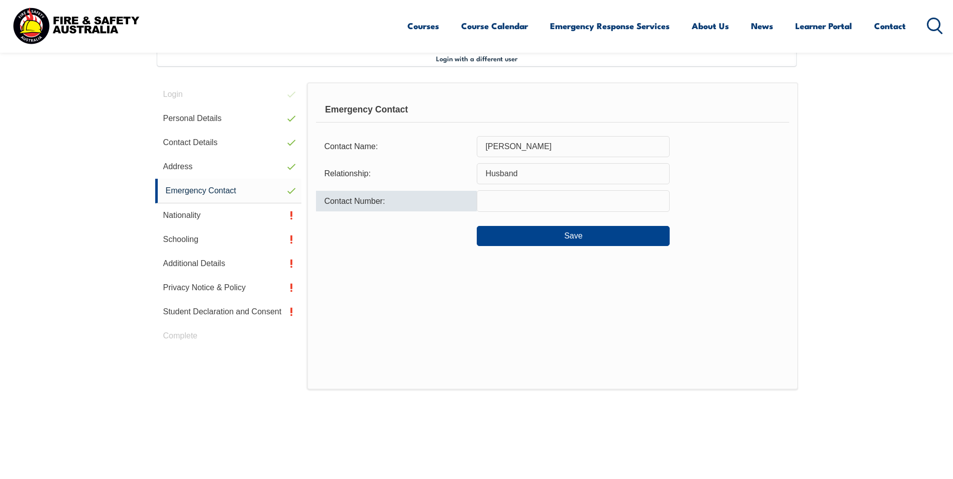
click at [500, 198] on input "text" at bounding box center [573, 200] width 193 height 21
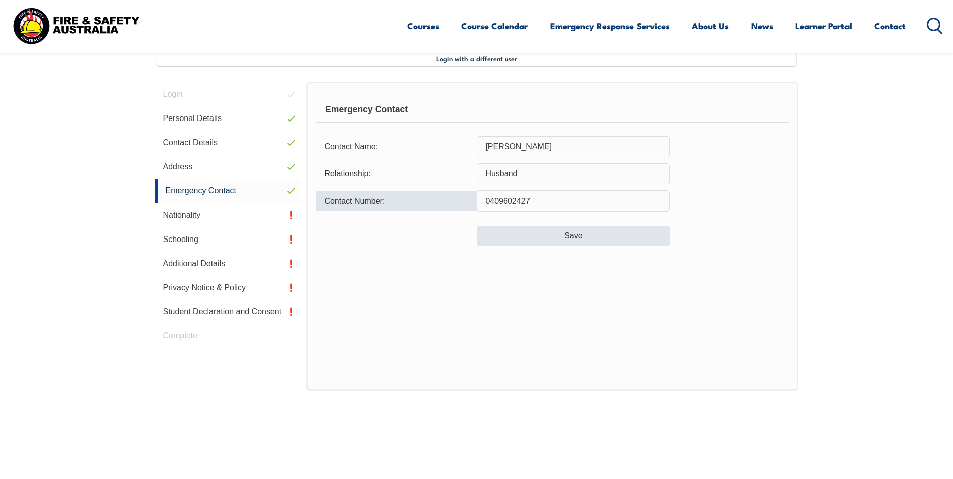
type input "0409602427"
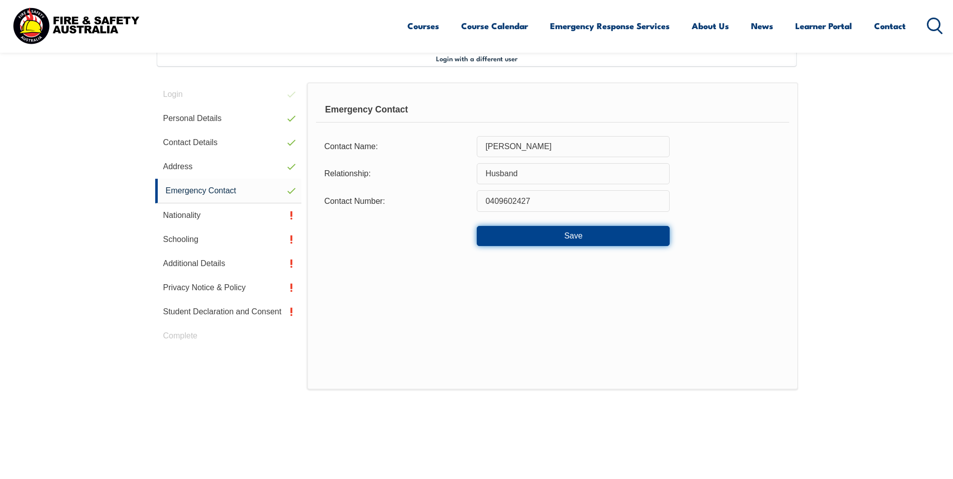
click at [589, 232] on button "Save" at bounding box center [573, 236] width 193 height 20
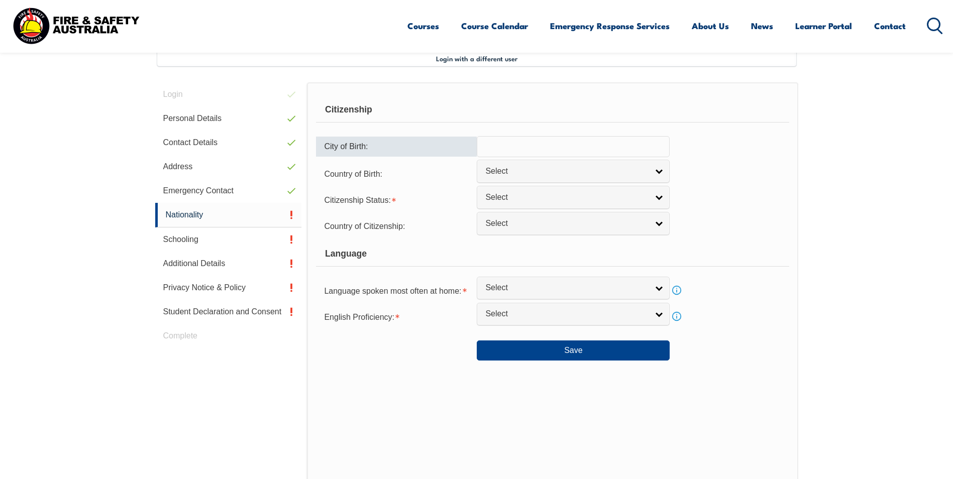
click at [580, 145] on input "text" at bounding box center [573, 146] width 193 height 21
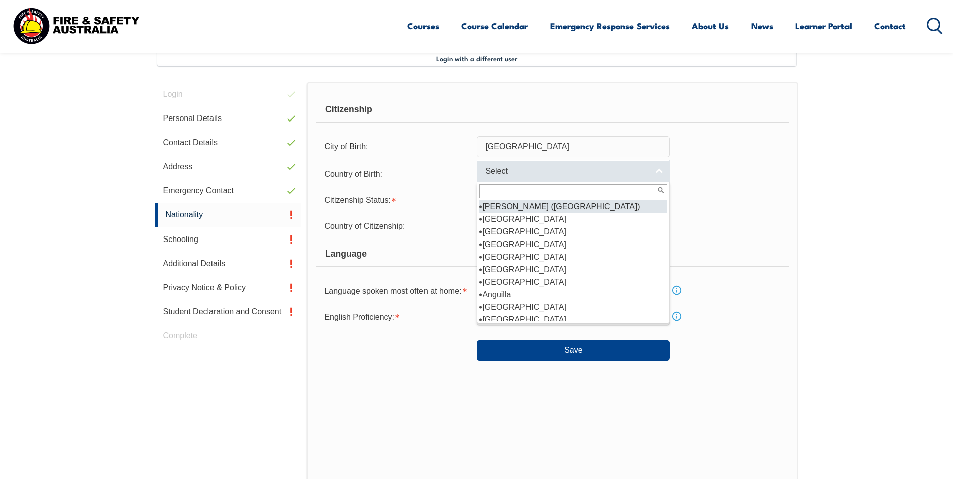
click at [618, 170] on span "Select" at bounding box center [566, 171] width 163 height 11
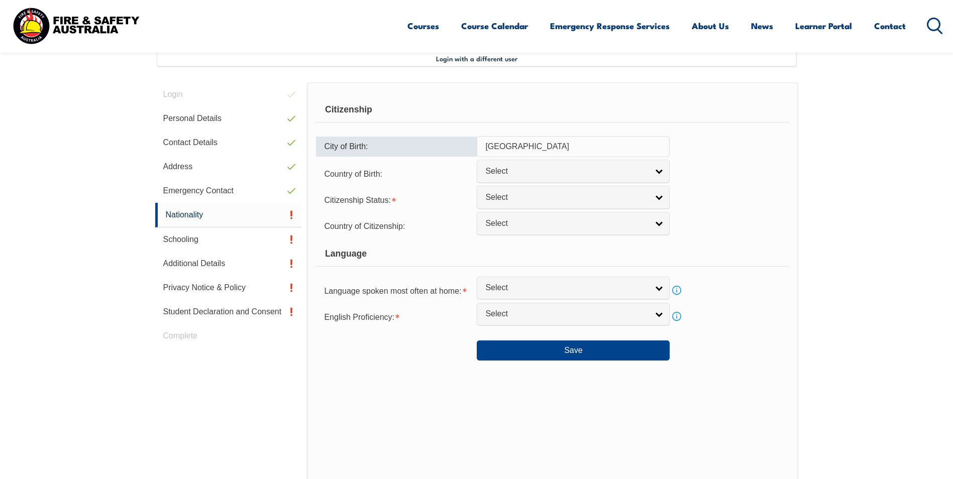
drag, startPoint x: 530, startPoint y: 148, endPoint x: 466, endPoint y: 152, distance: 63.4
click at [469, 150] on div "City of Birth: [DEMOGRAPHIC_DATA]" at bounding box center [552, 146] width 473 height 21
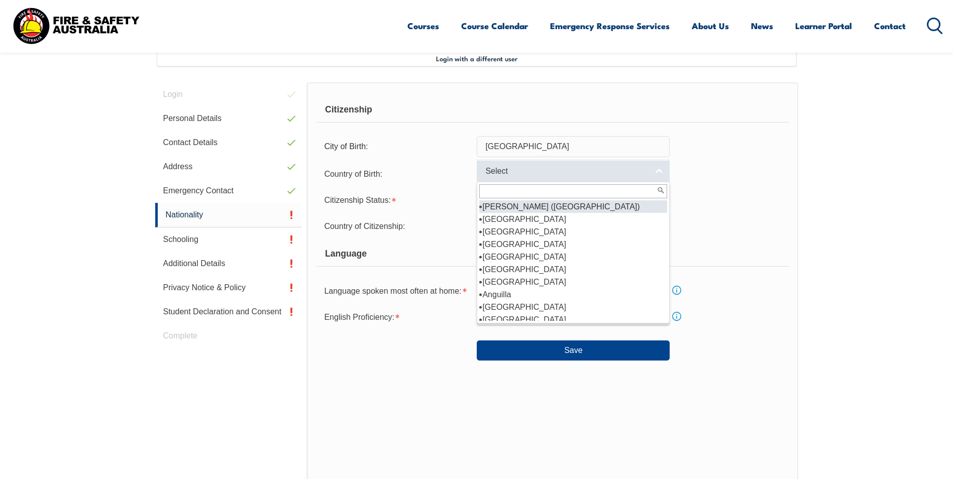
click at [511, 169] on span "Select" at bounding box center [566, 171] width 163 height 11
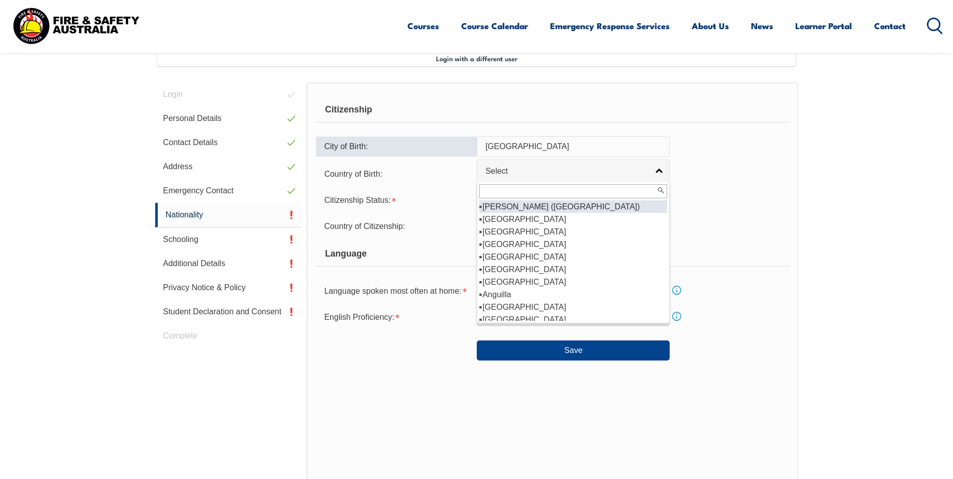
click at [533, 146] on input "[GEOGRAPHIC_DATA]" at bounding box center [573, 146] width 193 height 21
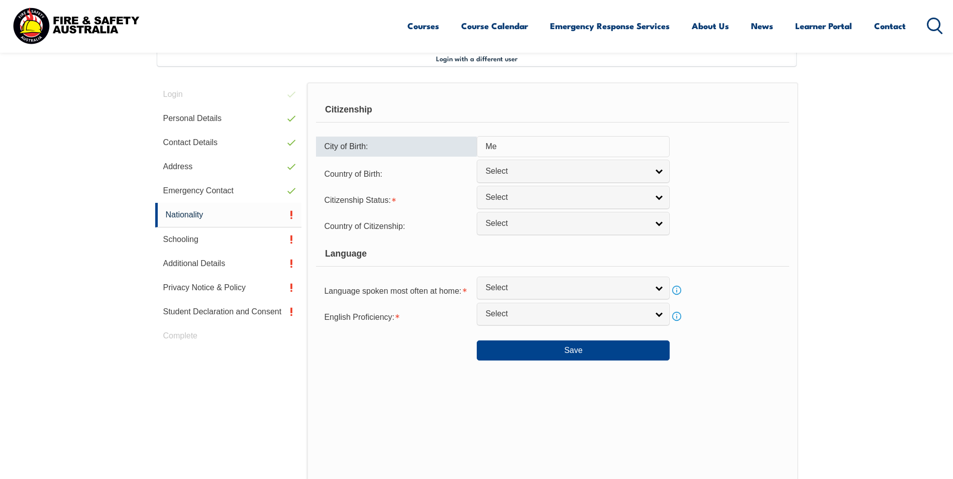
type input "M"
type input "Albury"
click at [519, 170] on span "Select" at bounding box center [566, 171] width 163 height 11
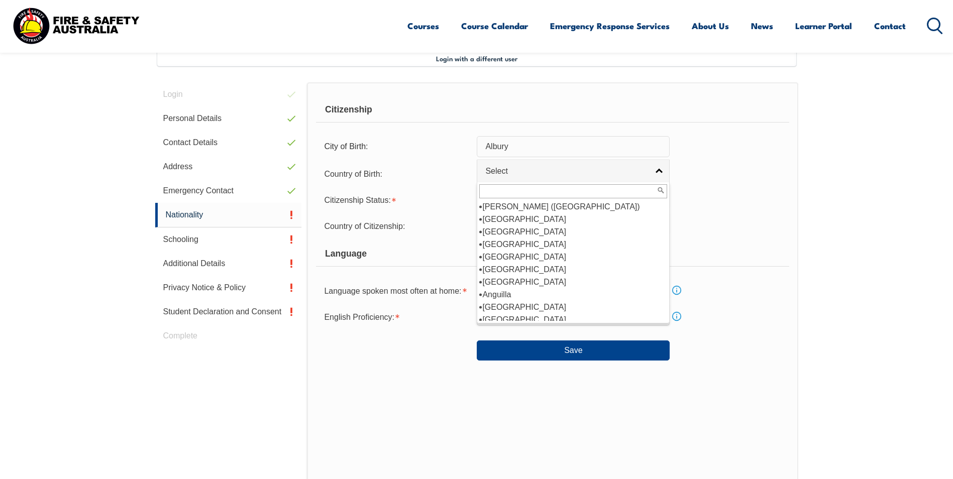
scroll to position [151, 0]
click at [506, 221] on li "[GEOGRAPHIC_DATA]" at bounding box center [573, 219] width 188 height 13
select select "1101"
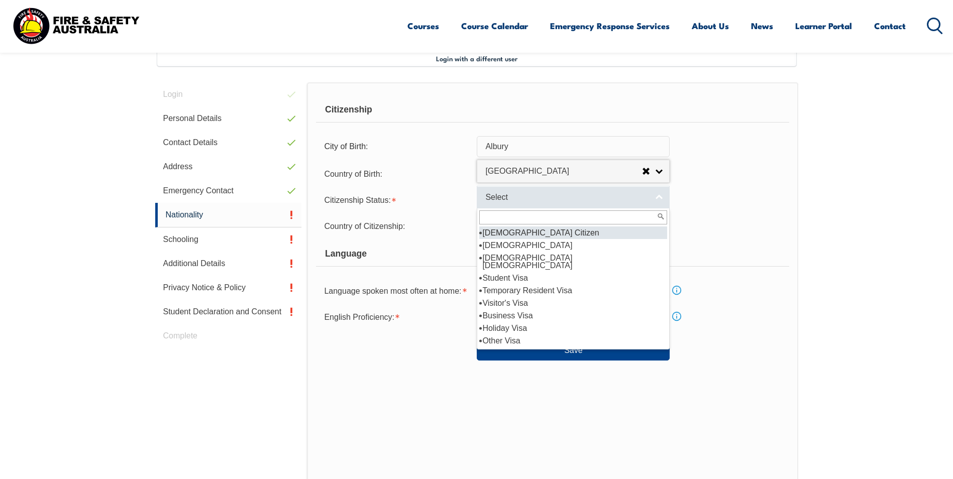
click at [530, 194] on span "Select" at bounding box center [566, 197] width 163 height 11
click at [533, 232] on li "[DEMOGRAPHIC_DATA] Citizen" at bounding box center [573, 233] width 188 height 13
select select "1"
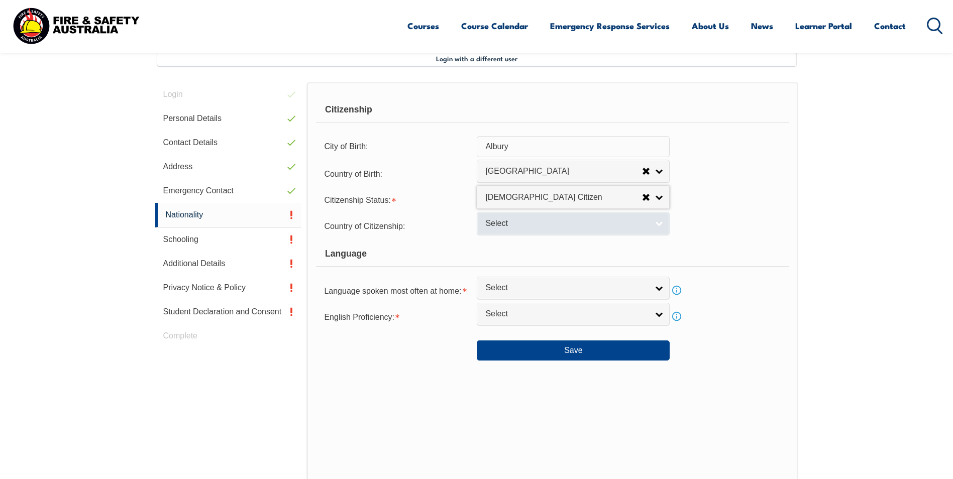
click at [509, 219] on span "Select" at bounding box center [566, 224] width 163 height 11
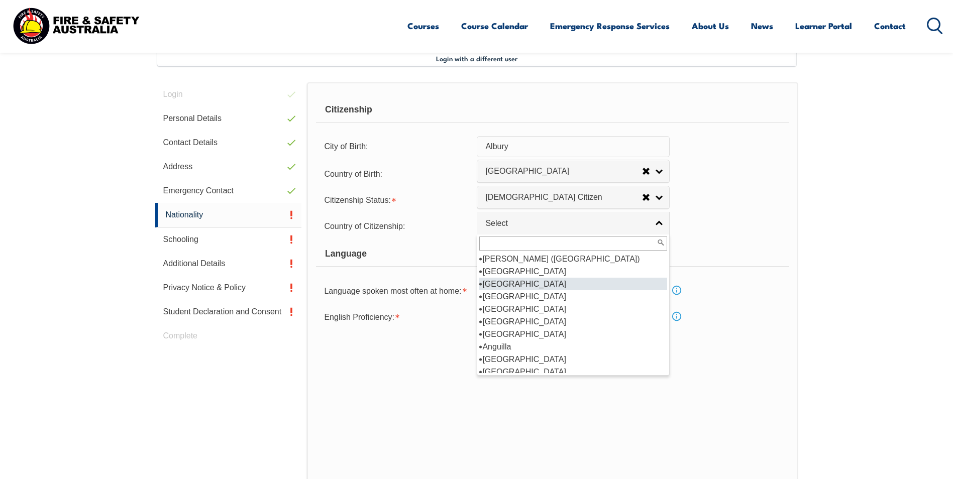
scroll to position [100, 0]
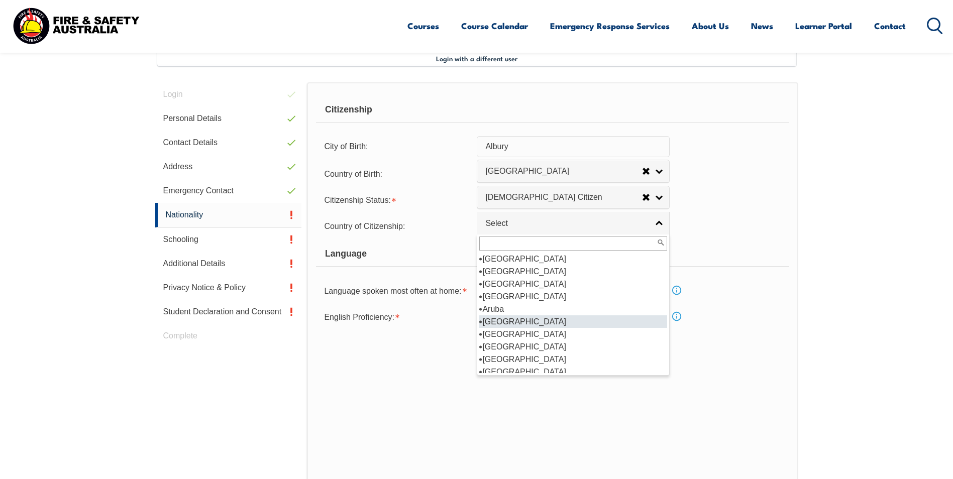
click at [506, 318] on li "[GEOGRAPHIC_DATA]" at bounding box center [573, 322] width 188 height 13
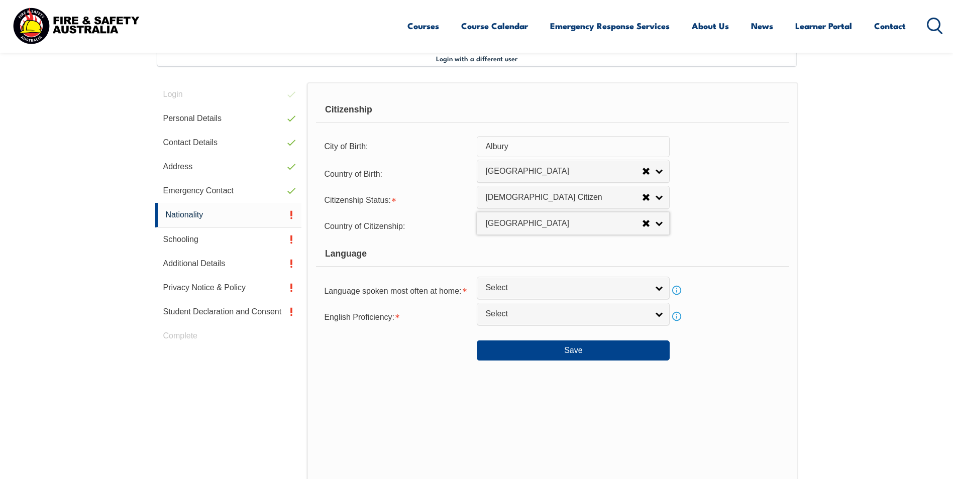
select select "1101"
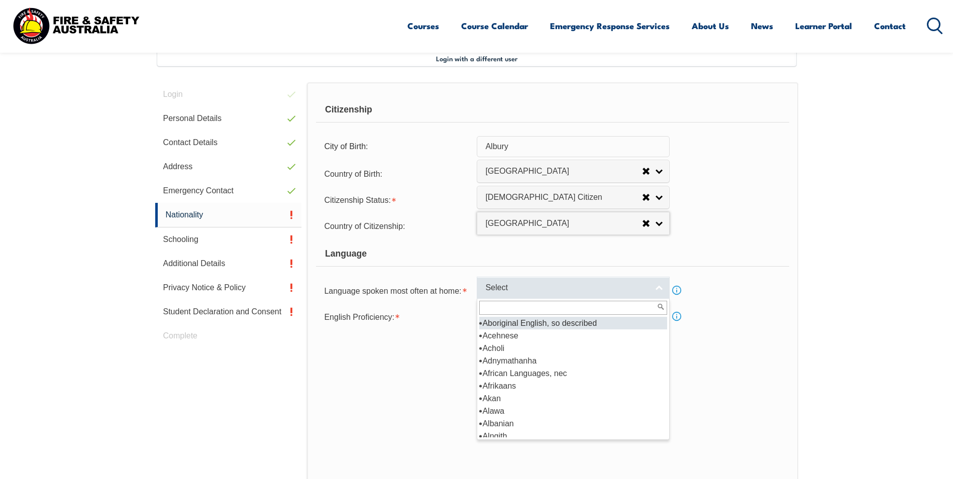
click at [634, 283] on span "Select" at bounding box center [566, 288] width 163 height 11
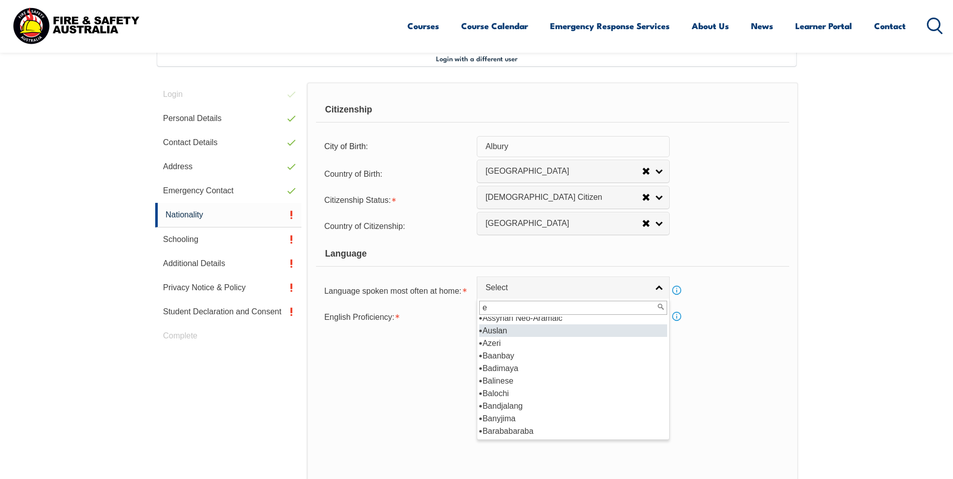
scroll to position [0, 0]
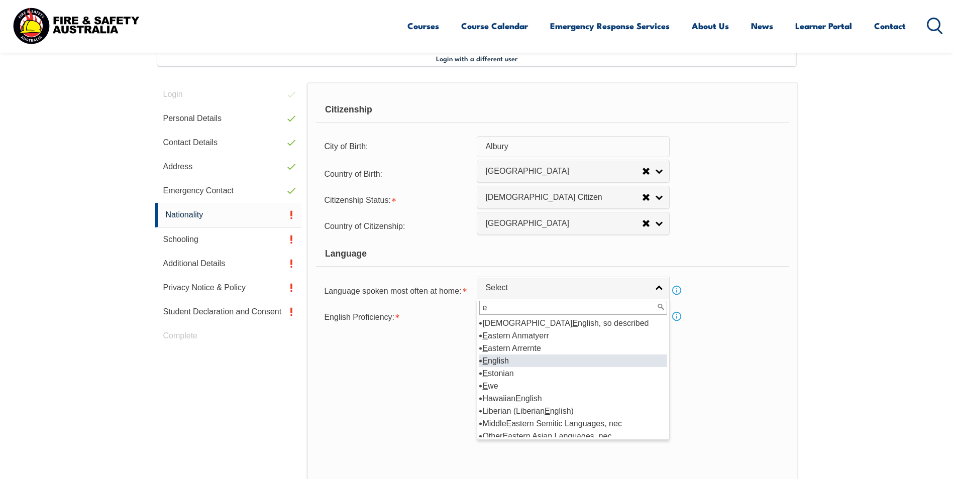
type input "e"
click at [502, 358] on li "E nglish" at bounding box center [573, 361] width 188 height 13
select select "1201"
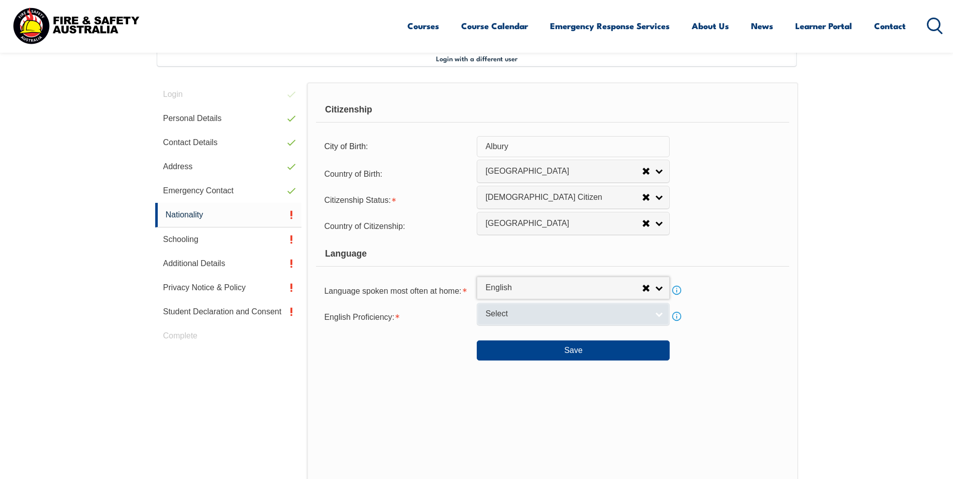
click at [555, 313] on span "Select" at bounding box center [566, 314] width 163 height 11
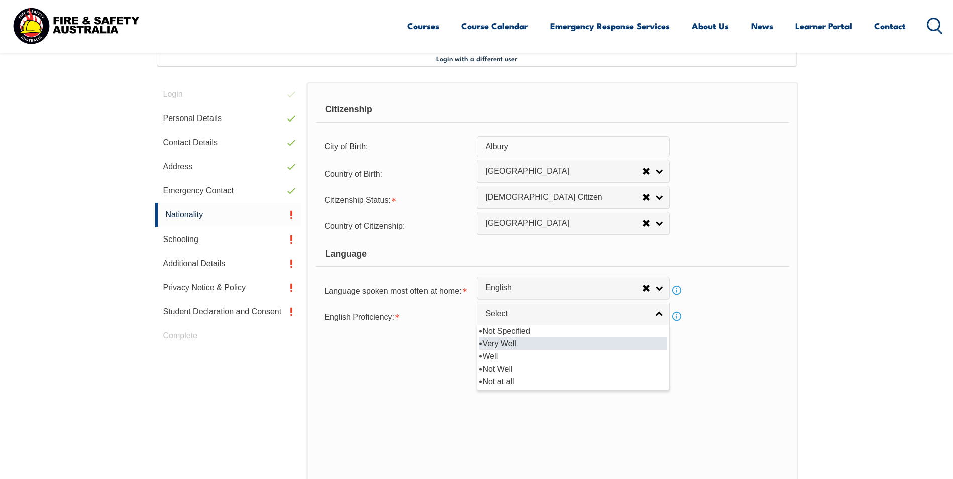
click at [504, 342] on li "Very Well" at bounding box center [573, 344] width 188 height 13
select select "1"
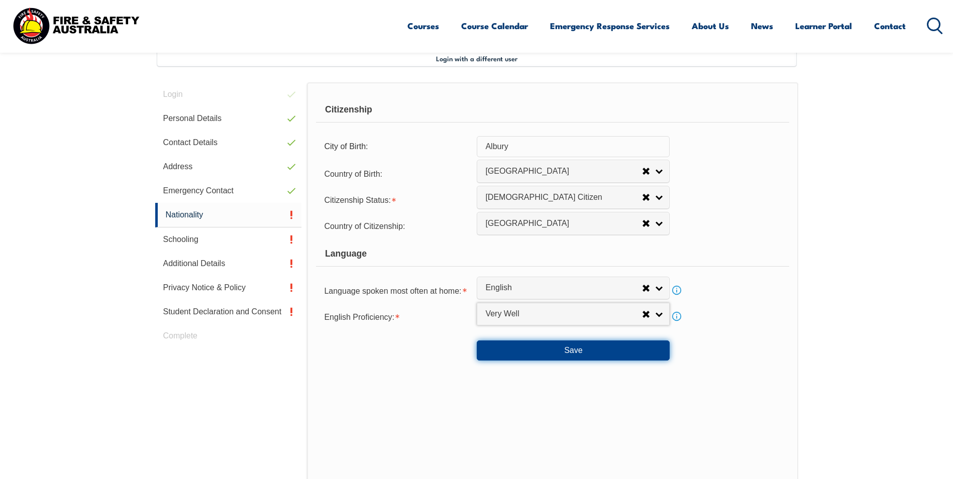
click at [577, 349] on button "Save" at bounding box center [573, 351] width 193 height 20
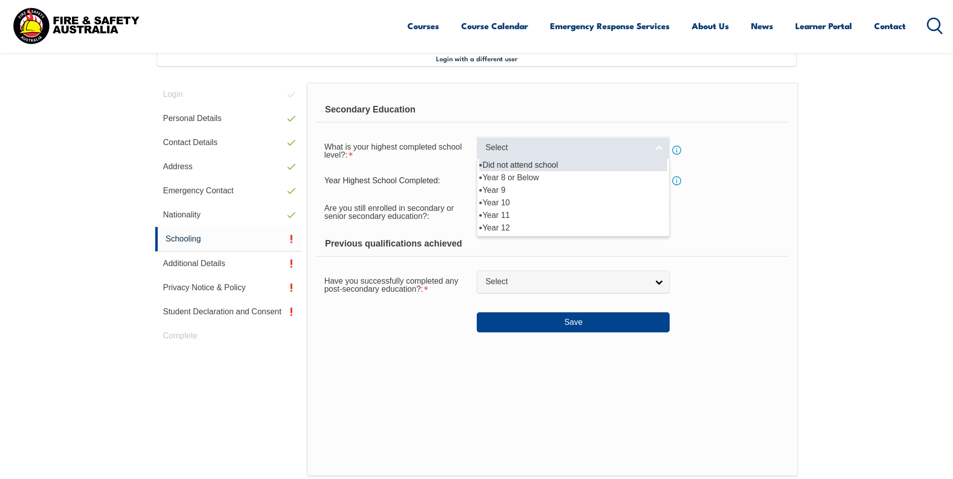
click at [658, 146] on link "Select" at bounding box center [573, 148] width 193 height 23
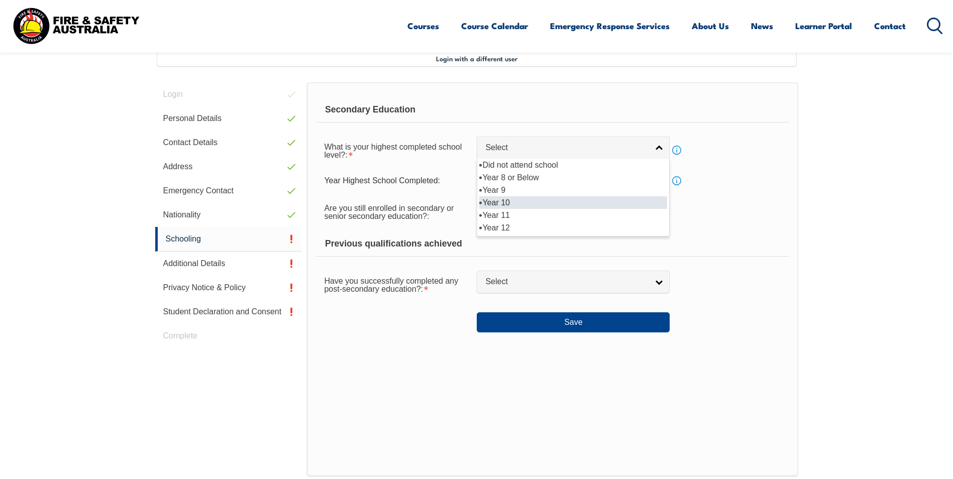
click at [500, 198] on ul "Did not attend school Year 8 or Below Year 9 Year 10 Year 11 Year 12" at bounding box center [572, 196] width 190 height 75
select select "10"
click at [523, 180] on input "text" at bounding box center [573, 180] width 193 height 21
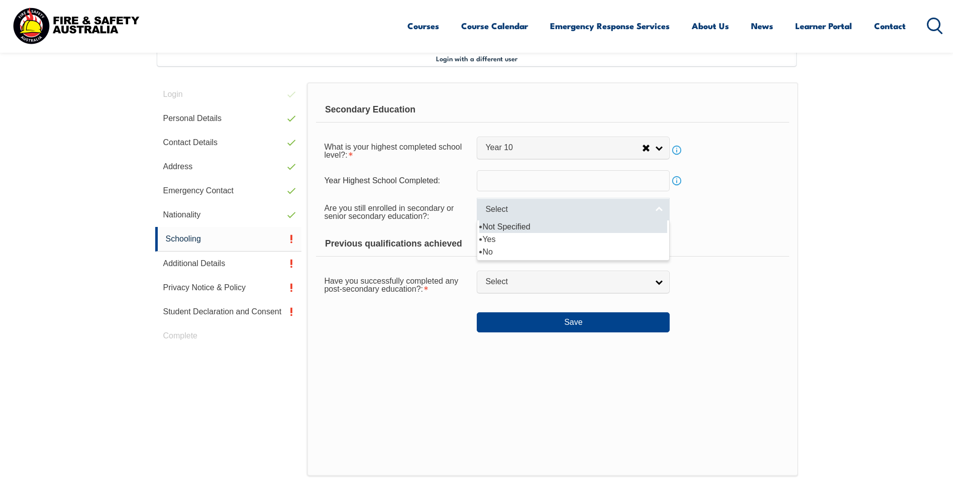
click at [657, 206] on link "Select" at bounding box center [573, 209] width 193 height 23
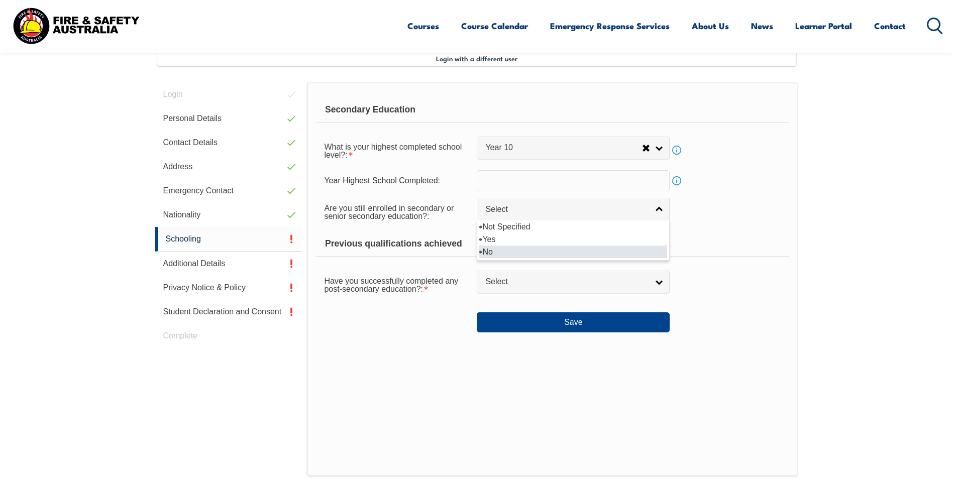
click at [525, 249] on li "No" at bounding box center [573, 252] width 188 height 13
select select "false"
click at [679, 182] on link "Info" at bounding box center [677, 181] width 14 height 14
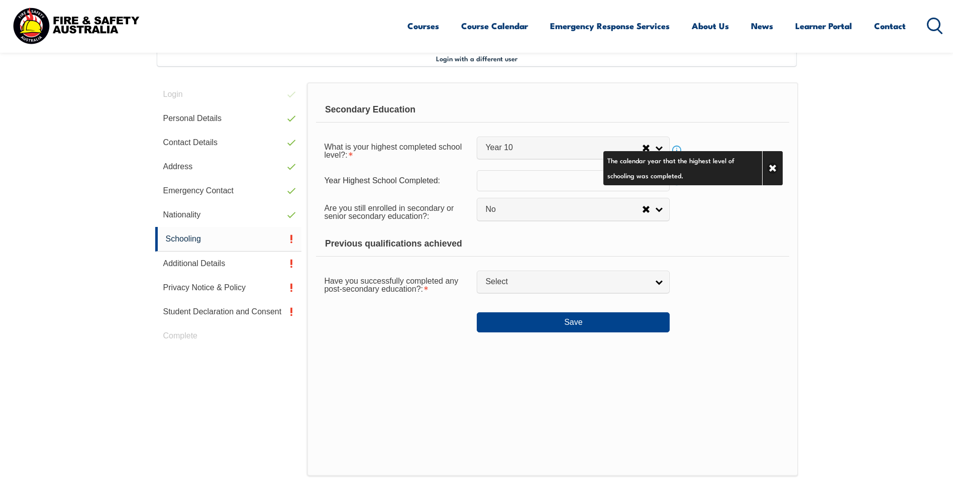
click at [719, 222] on div "Are you still enrolled in secondary or senior secondary education?: Not Specifi…" at bounding box center [552, 211] width 473 height 28
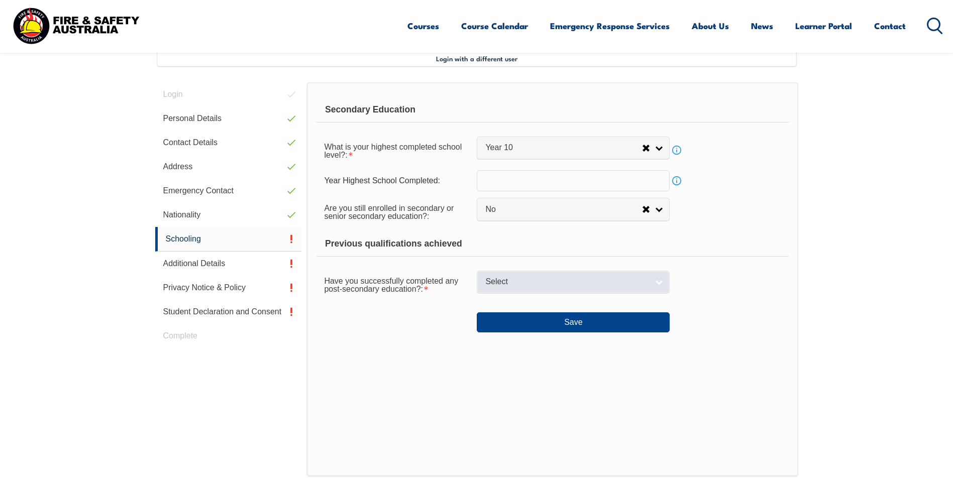
click at [655, 280] on link "Select" at bounding box center [573, 282] width 193 height 23
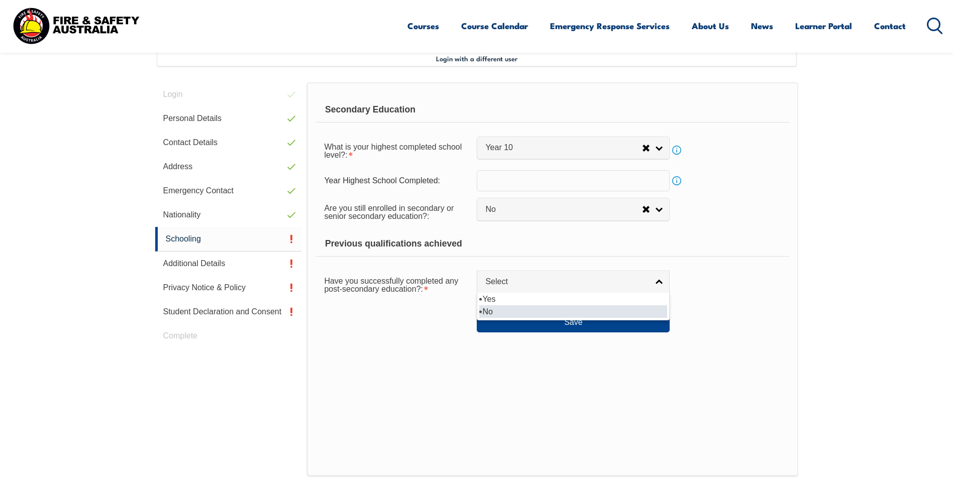
click at [523, 312] on li "No" at bounding box center [573, 311] width 188 height 13
select select "false"
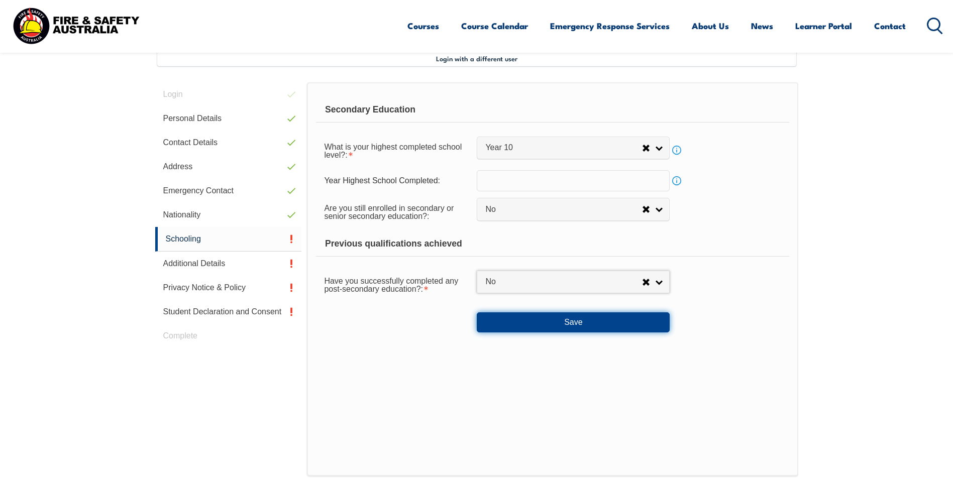
click at [571, 321] on button "Save" at bounding box center [573, 323] width 193 height 20
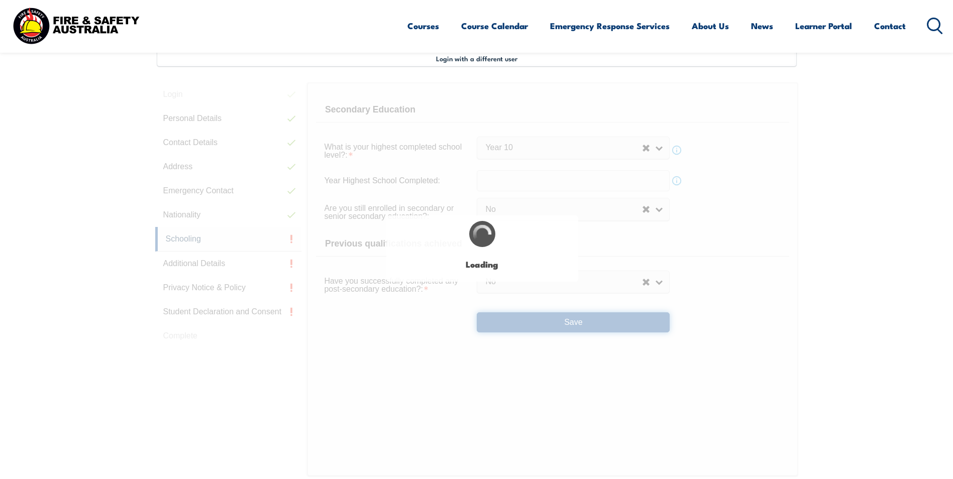
select select
select select "false"
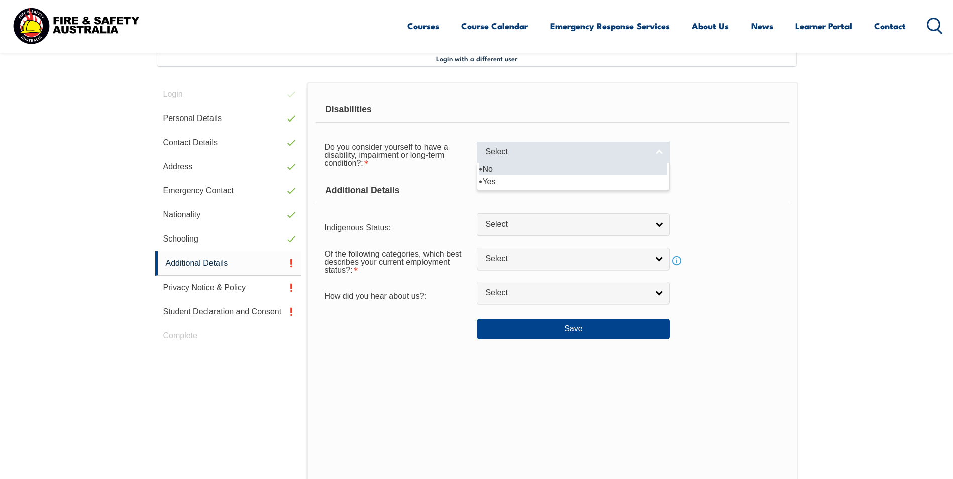
click at [659, 153] on link "Select" at bounding box center [573, 152] width 193 height 23
click at [600, 170] on li "No" at bounding box center [573, 169] width 188 height 13
select select "false"
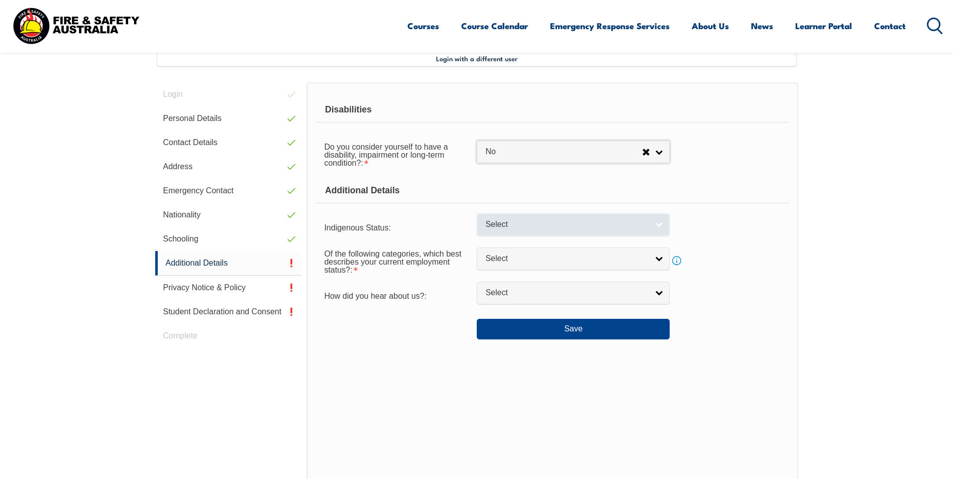
click at [655, 223] on link "Select" at bounding box center [573, 225] width 193 height 23
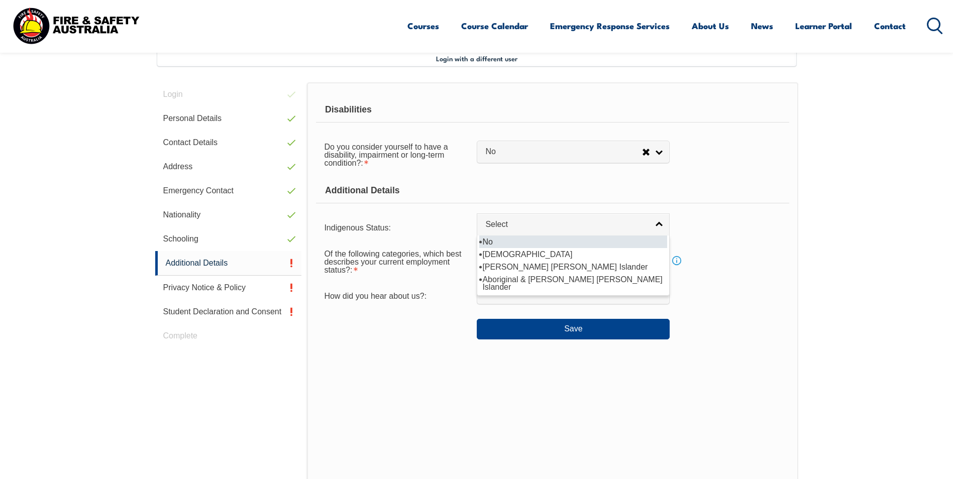
click at [492, 238] on li "No" at bounding box center [573, 242] width 188 height 13
select select "4"
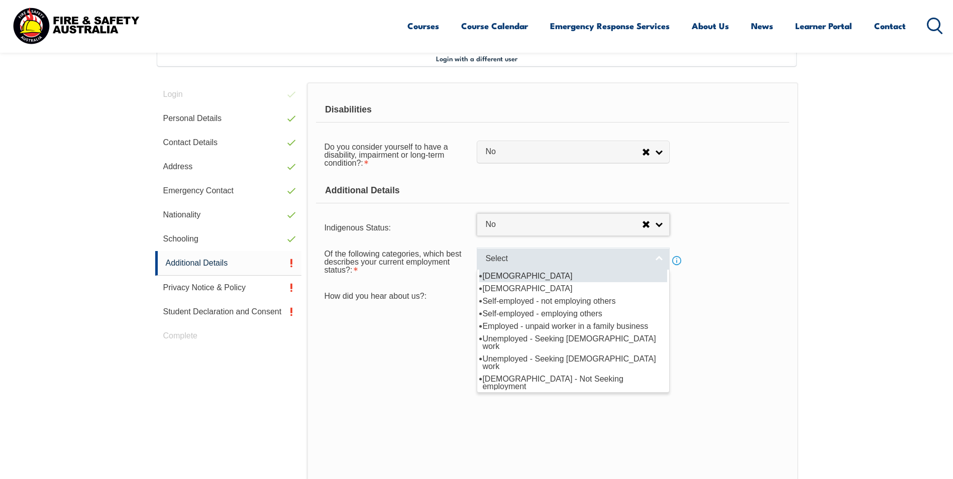
click at [538, 256] on span "Select" at bounding box center [566, 259] width 163 height 11
click at [529, 270] on li "[DEMOGRAPHIC_DATA]" at bounding box center [573, 276] width 188 height 13
select select "1"
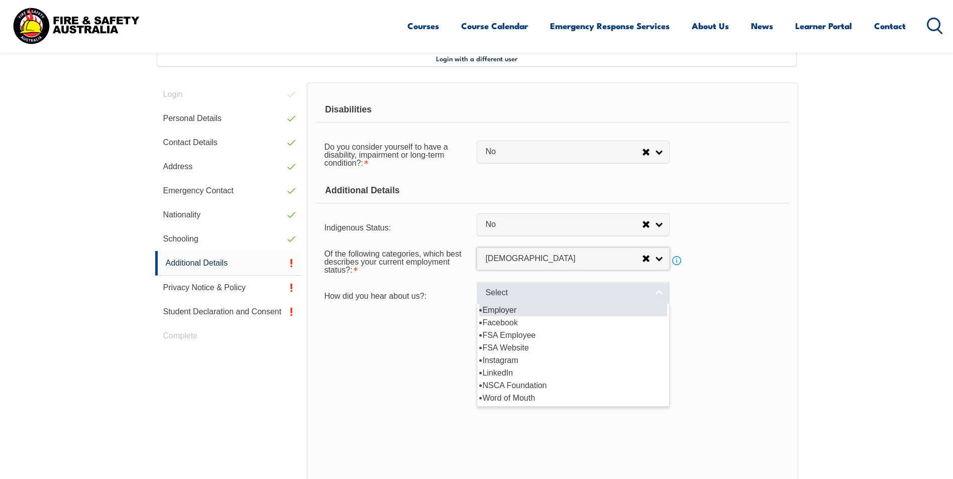
click at [540, 290] on span "Select" at bounding box center [566, 293] width 163 height 11
click at [508, 310] on li "Employer" at bounding box center [573, 310] width 188 height 13
select select "8019"
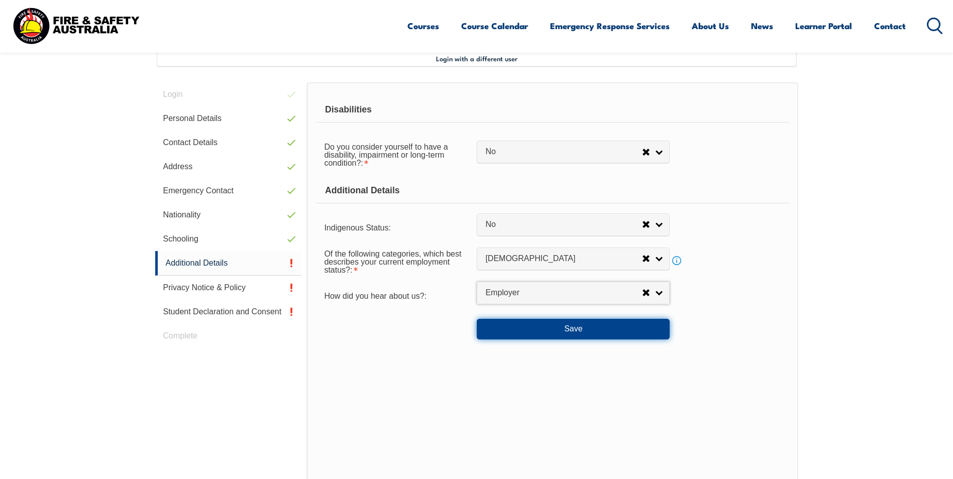
click at [573, 327] on button "Save" at bounding box center [573, 329] width 193 height 20
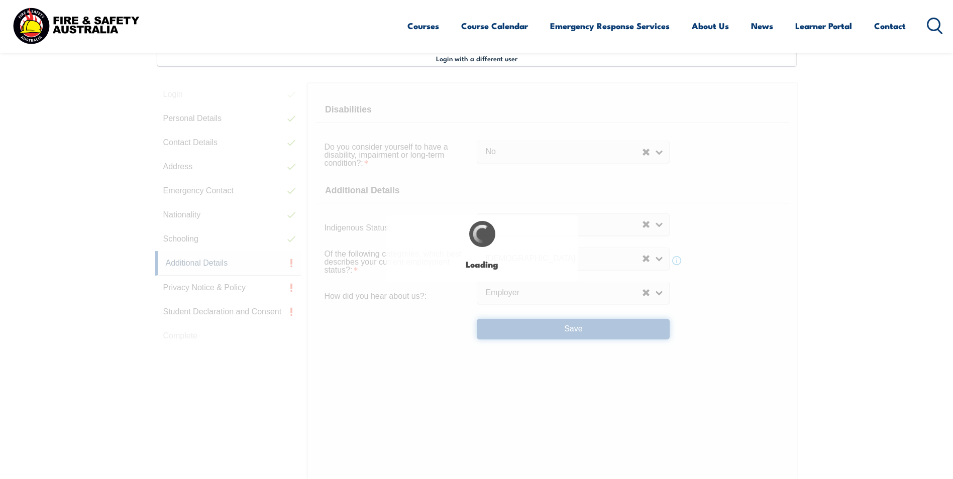
select select "false"
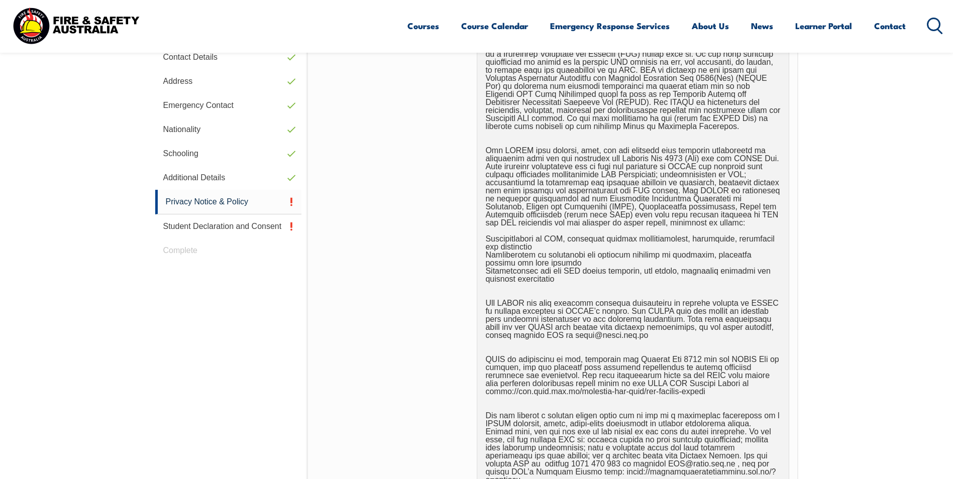
scroll to position [525, 0]
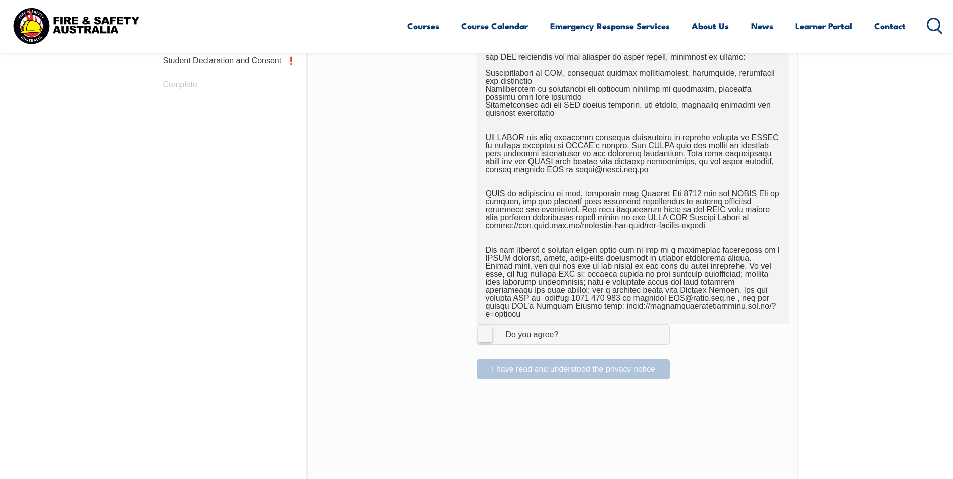
click at [485, 327] on label "I Agree Do you agree?" at bounding box center [573, 335] width 193 height 20
click at [566, 327] on input "I Agree Do you agree?" at bounding box center [574, 334] width 17 height 19
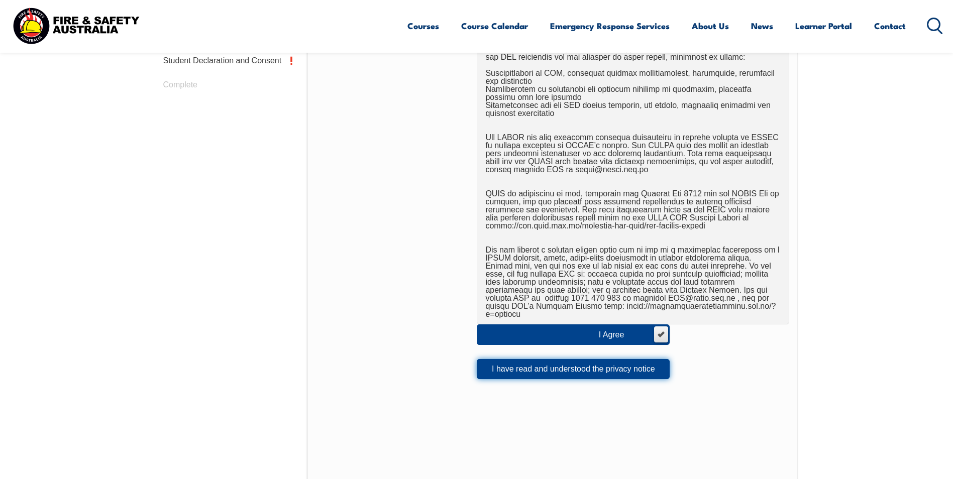
click at [565, 360] on button "I have read and understood the privacy notice" at bounding box center [573, 369] width 193 height 20
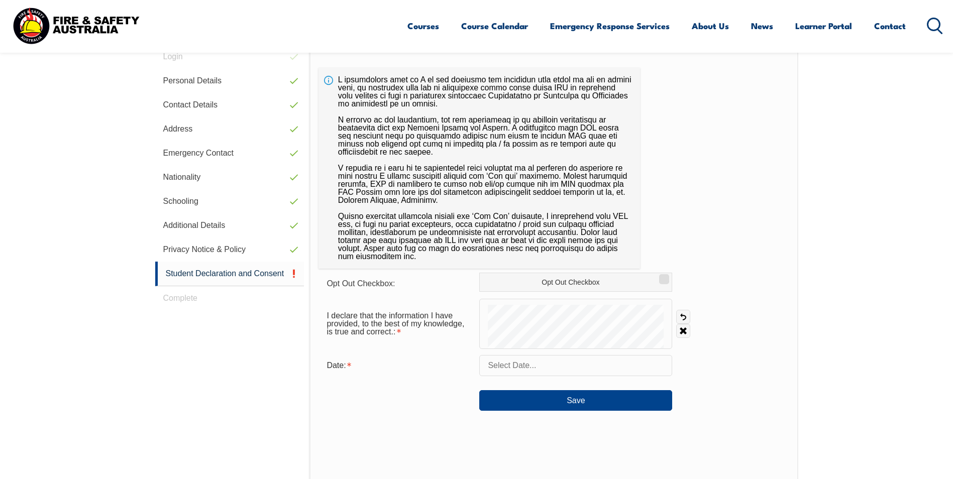
scroll to position [425, 0]
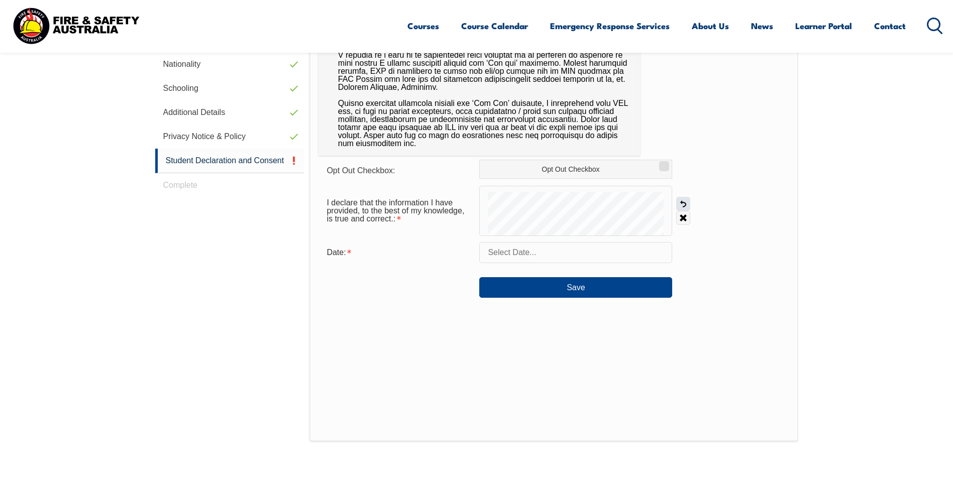
click at [680, 202] on link "Undo" at bounding box center [683, 204] width 14 height 14
click at [681, 201] on link "Undo" at bounding box center [683, 204] width 14 height 14
click at [682, 201] on link "Undo" at bounding box center [683, 204] width 14 height 14
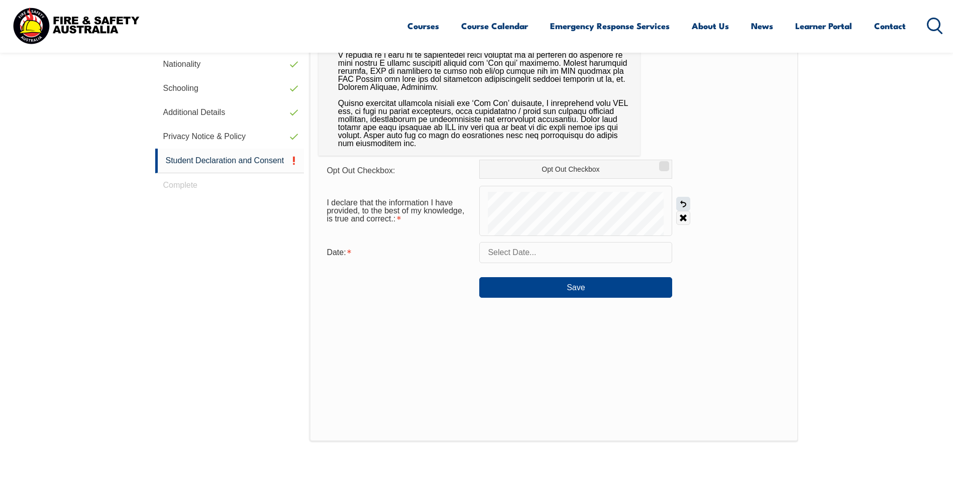
click at [682, 201] on link "Undo" at bounding box center [683, 204] width 14 height 14
click at [680, 203] on link "Undo" at bounding box center [683, 204] width 14 height 14
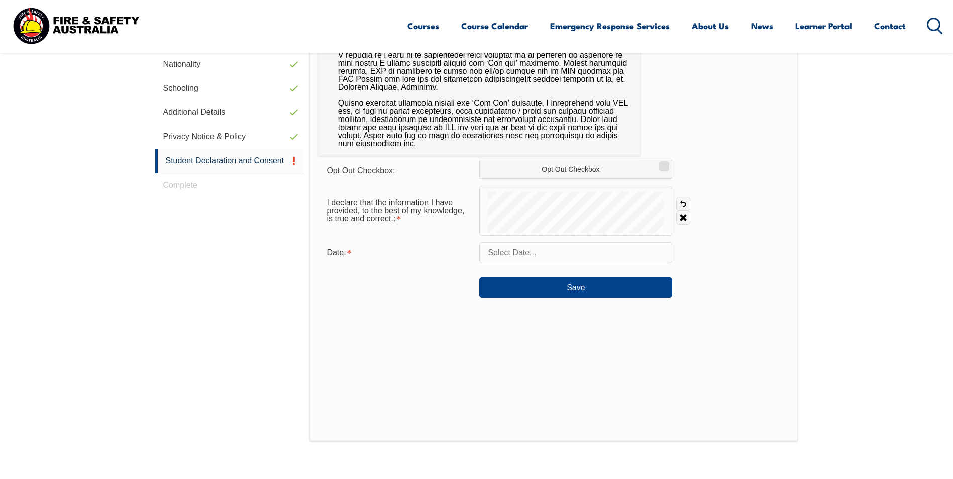
click at [549, 259] on input "text" at bounding box center [575, 252] width 193 height 21
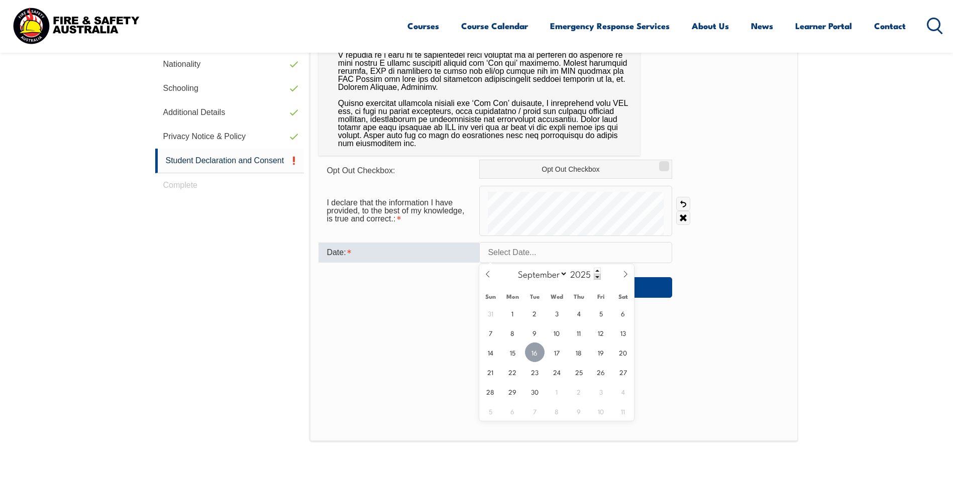
click at [539, 355] on span "16" at bounding box center [535, 353] width 20 height 20
type input "[DATE]"
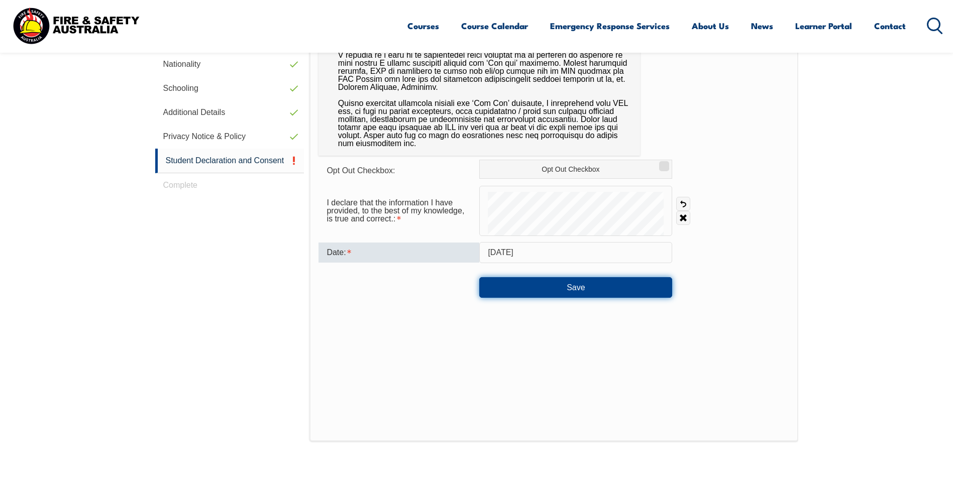
click at [585, 288] on button "Save" at bounding box center [575, 287] width 193 height 20
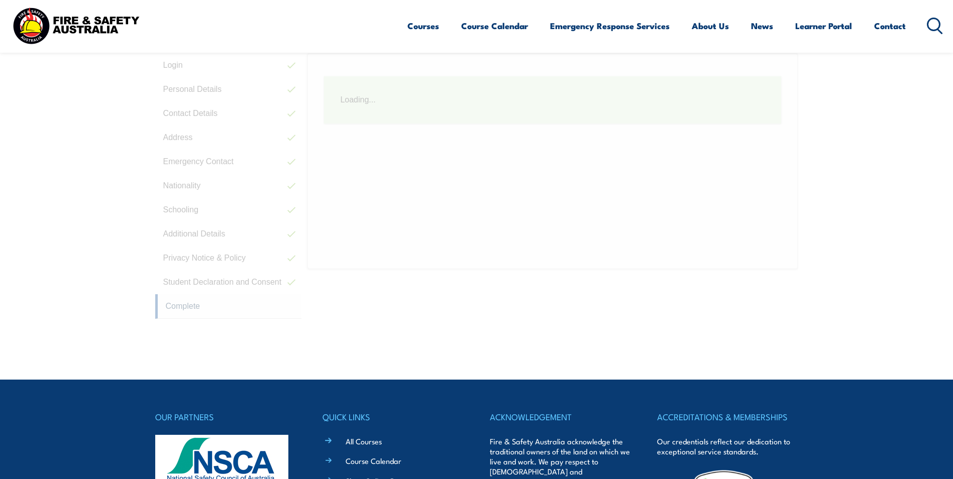
scroll to position [274, 0]
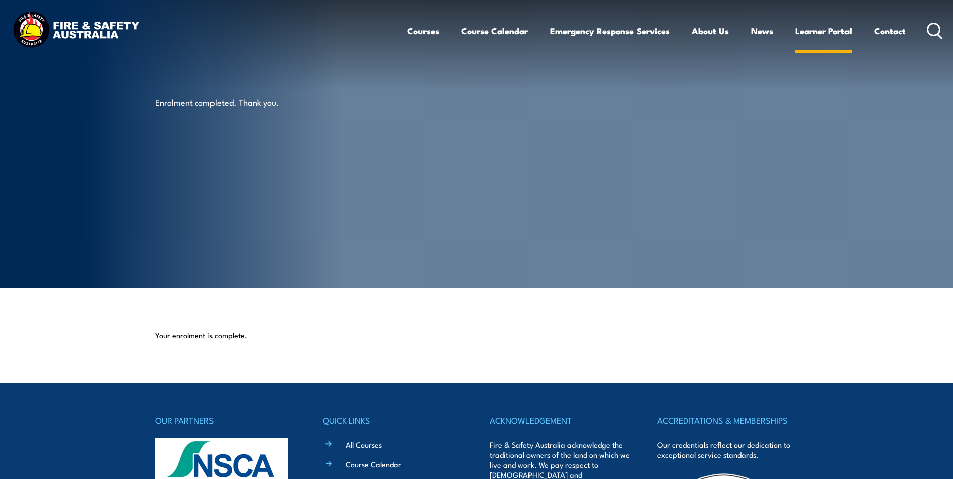
click at [812, 29] on link "Learner Portal" at bounding box center [823, 31] width 57 height 27
